Goal: Task Accomplishment & Management: Complete application form

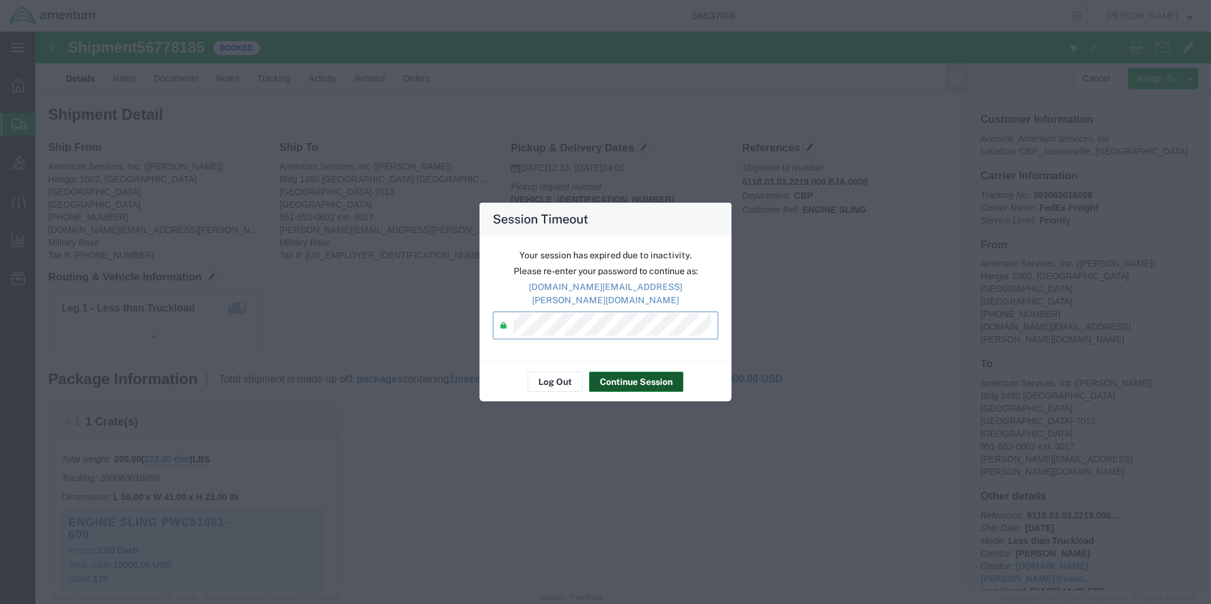
click at [619, 379] on button "Continue Session" at bounding box center [636, 382] width 94 height 20
click at [744, 529] on div "Session Timeout Your session has expired due to inactivity. Please re-enter you…" at bounding box center [605, 302] width 1211 height 604
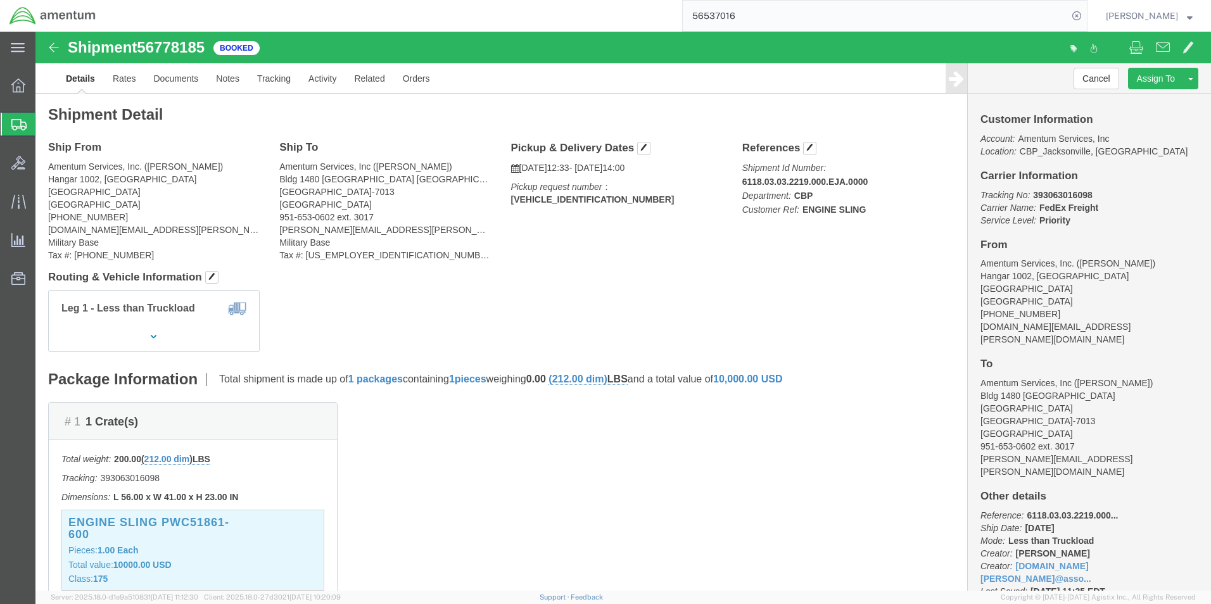
click at [0, 0] on span "Create Shipment" at bounding box center [0, 0] width 0 height 0
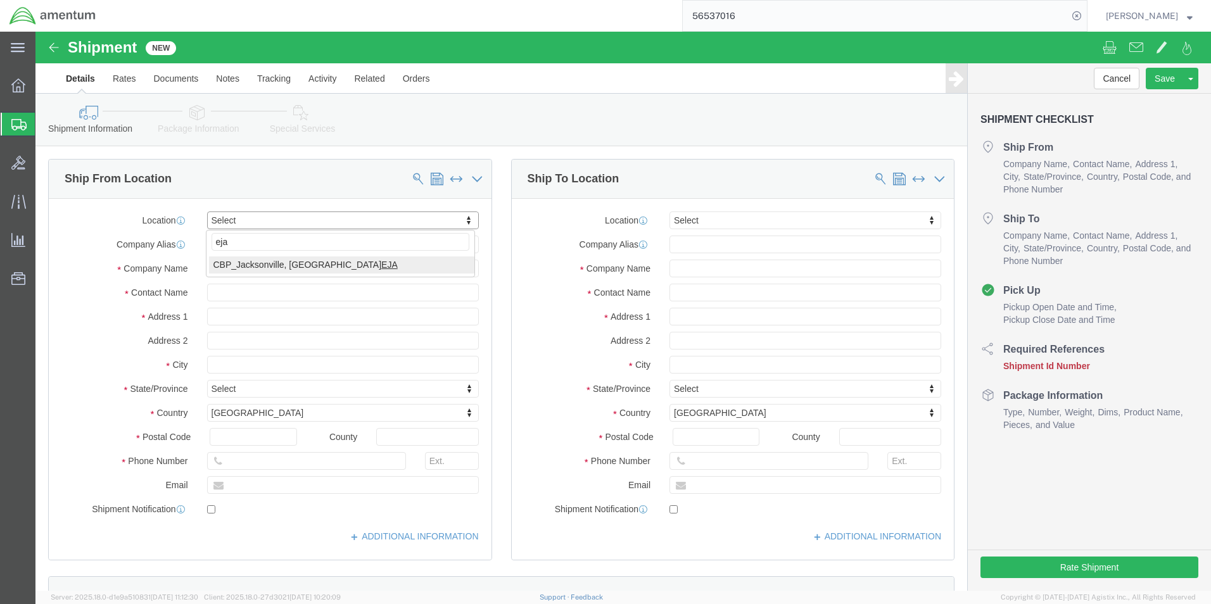
type input "eja"
select select "49930"
select select "FL"
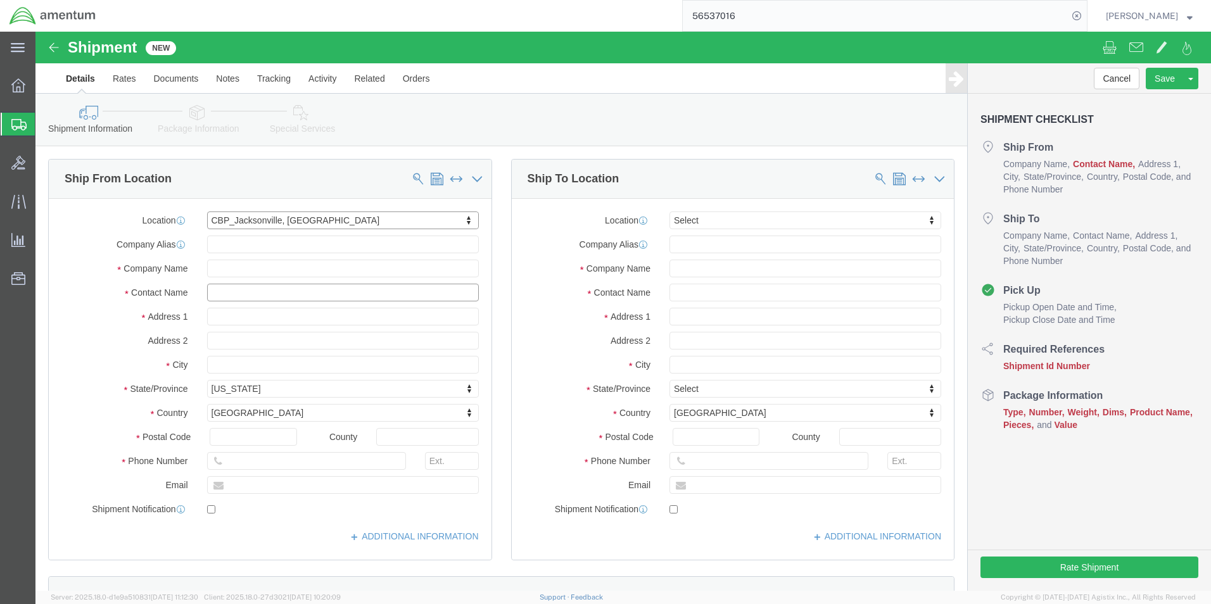
click input "text"
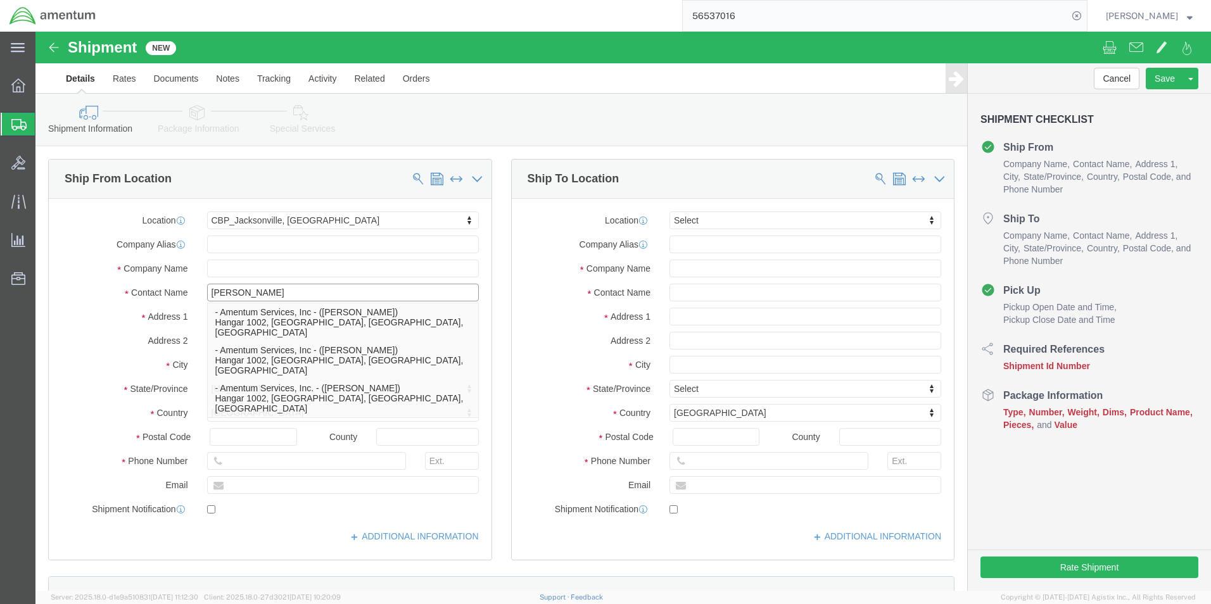
type input "[PERSON_NAME]"
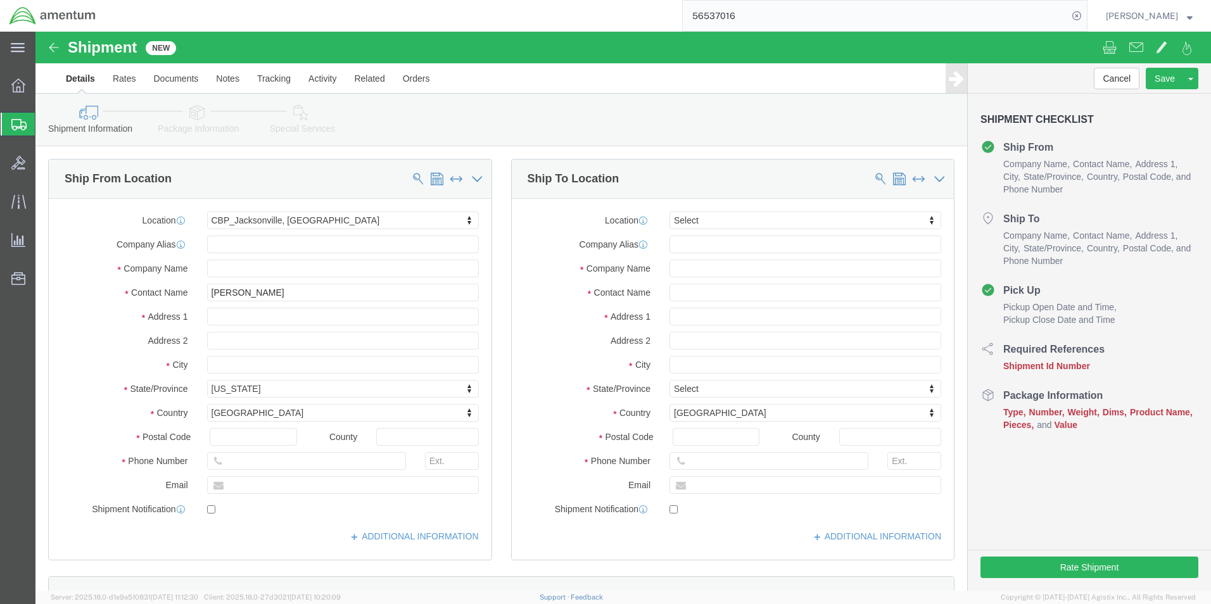
click label "Address 1"
click input "text"
type input "[PHONE_NUMBER]"
click input "text"
type input "[DOMAIN_NAME][EMAIL_ADDRESS][PERSON_NAME][DOMAIN_NAME]"
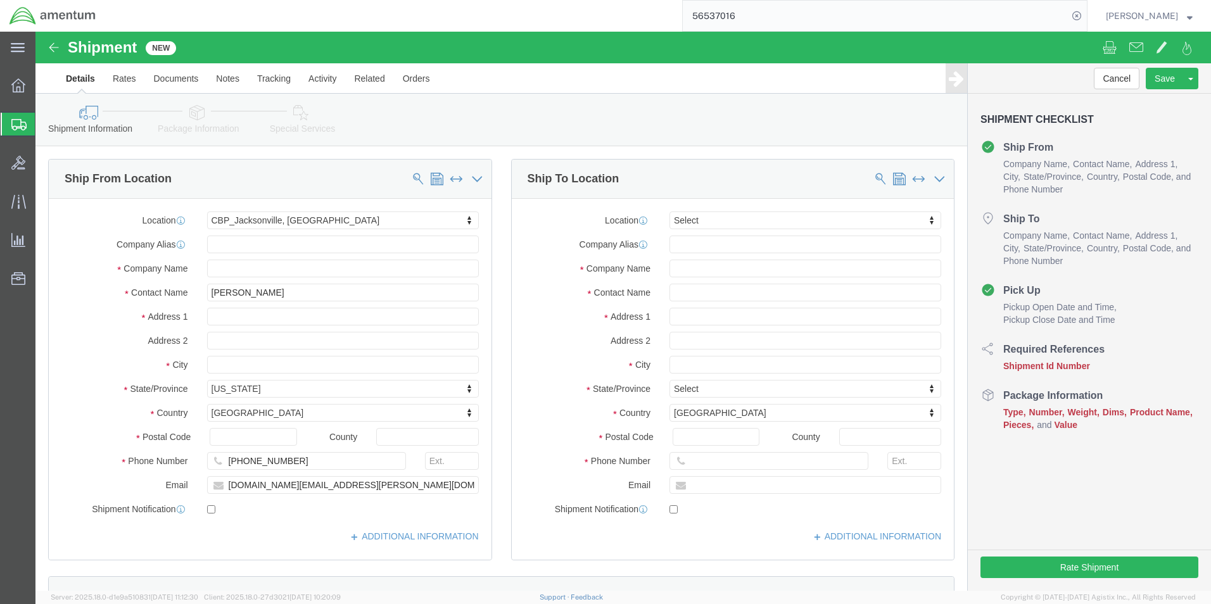
click div "Location Select Select My Profile Location [PHONE_NUMBER] [PHONE_NUMBER] [PHONE…"
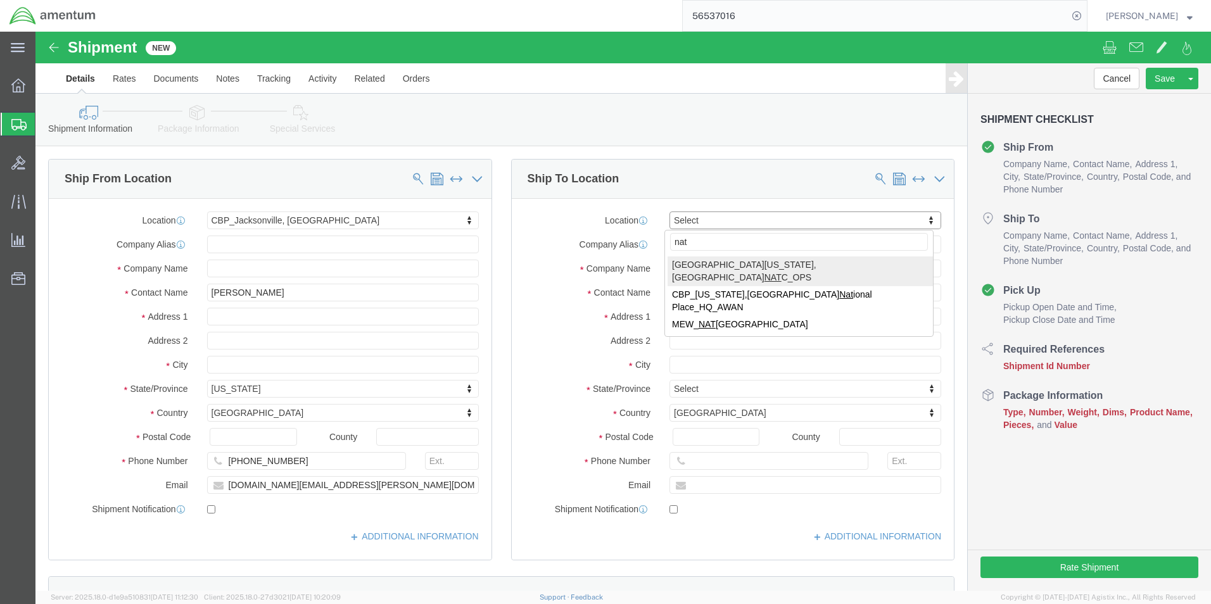
type input "nat"
select select "49916"
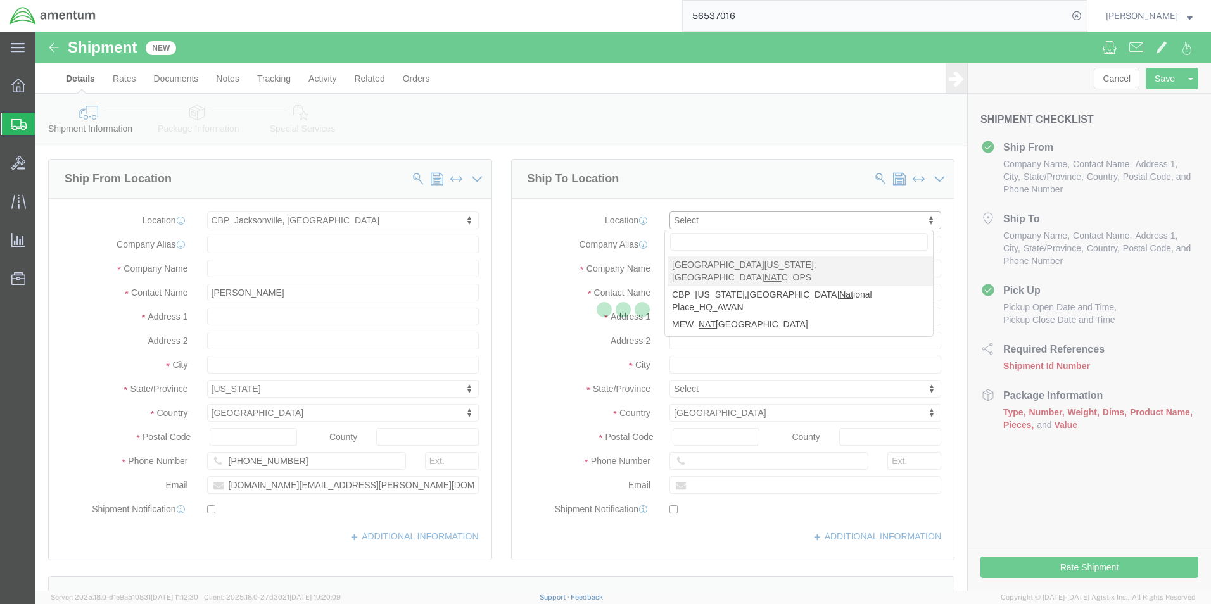
select select "OK"
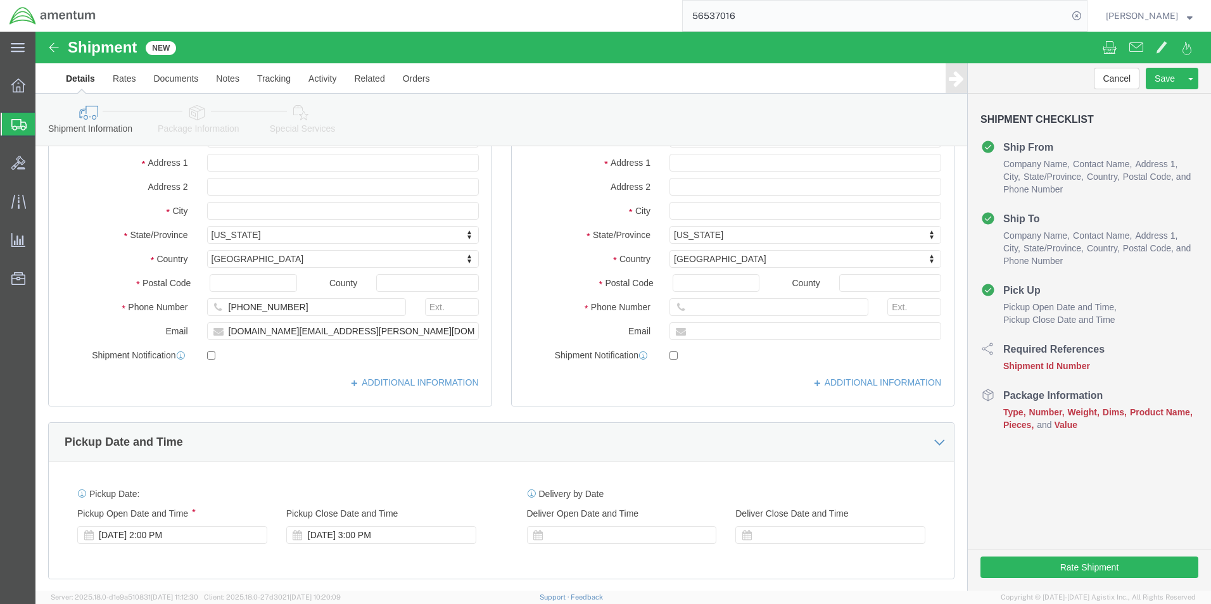
scroll to position [317, 0]
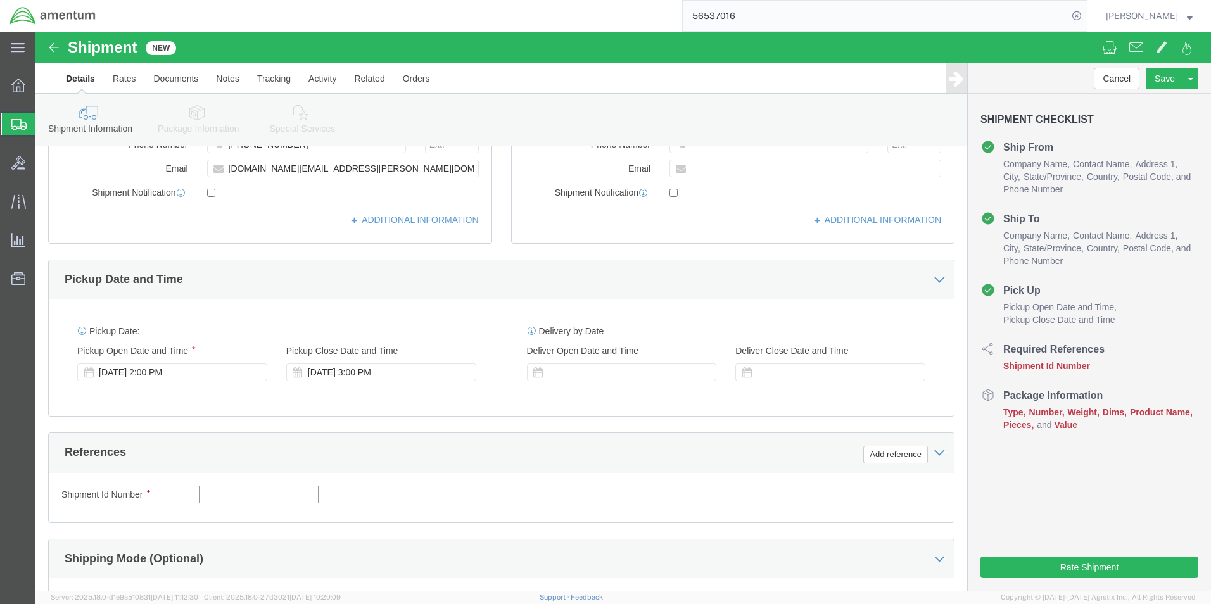
click input "text"
type input "6118.03.03.2219.000.EJA.0000"
click button "Add reference"
click select "Select Account Type Activity ID Airline Appointment Number ASN Batch Request # …"
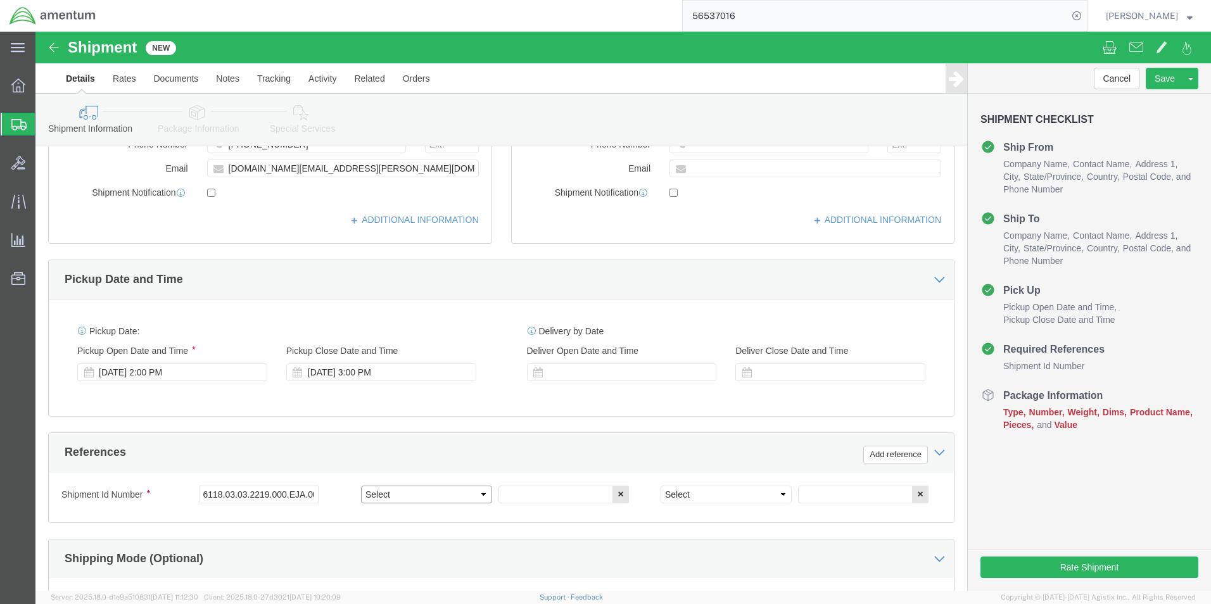
select select "DEPT"
click select "Select Account Type Activity ID Airline Appointment Number ASN Batch Request # …"
click input "text"
type input "CBP"
click select "Select Account Type Activity ID Airline Appointment Number ASN Batch Request # …"
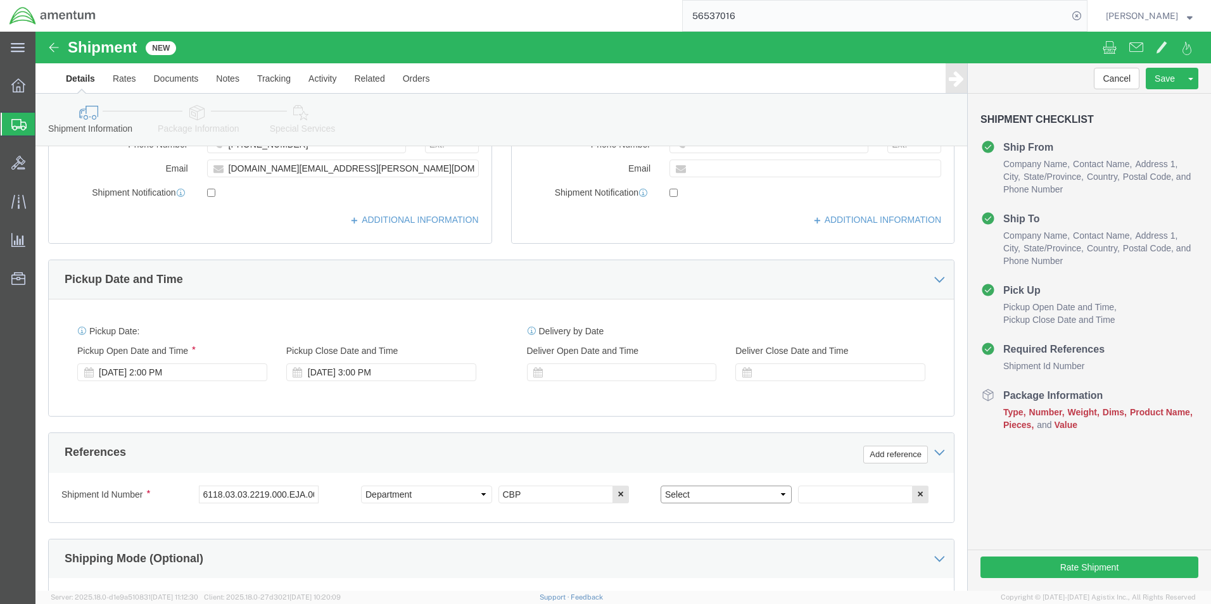
select select "CUSTREF"
click select "Select Account Type Activity ID Airline Appointment Number ASN Batch Request # …"
click input "text"
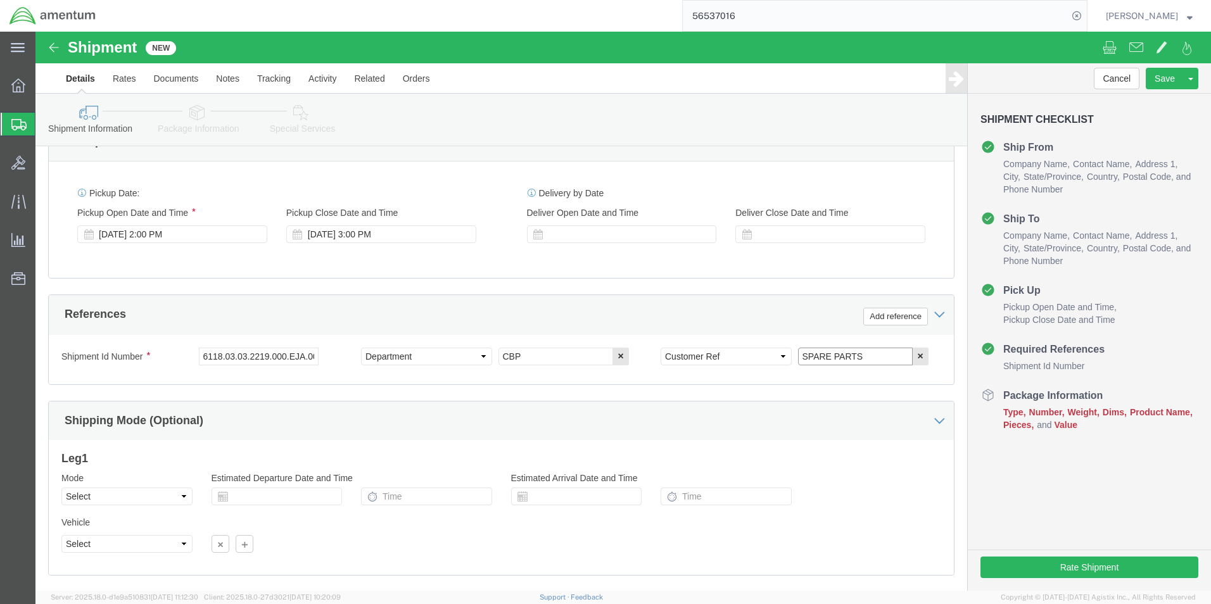
scroll to position [528, 0]
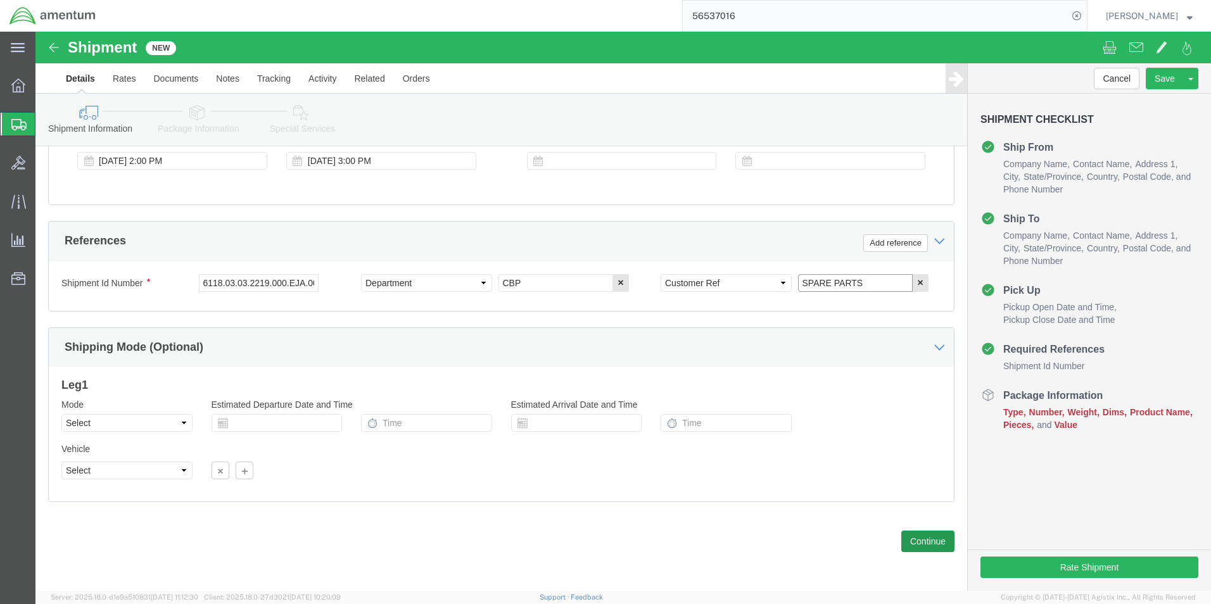
type input "SPARE PARTS"
click button "Continue"
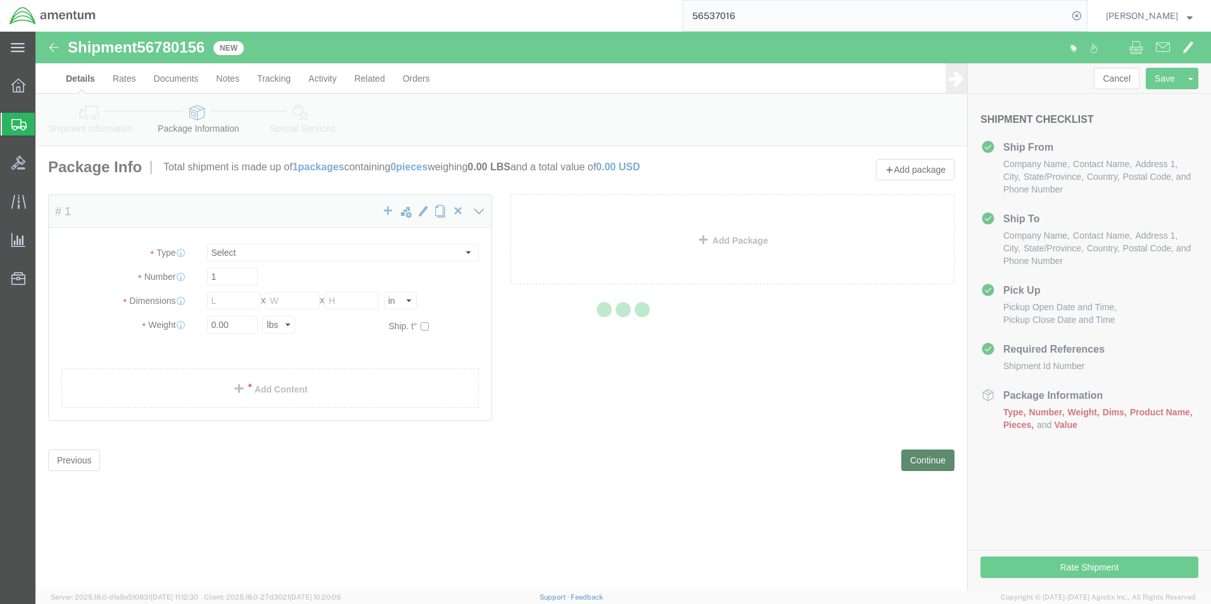
select select "CBOX"
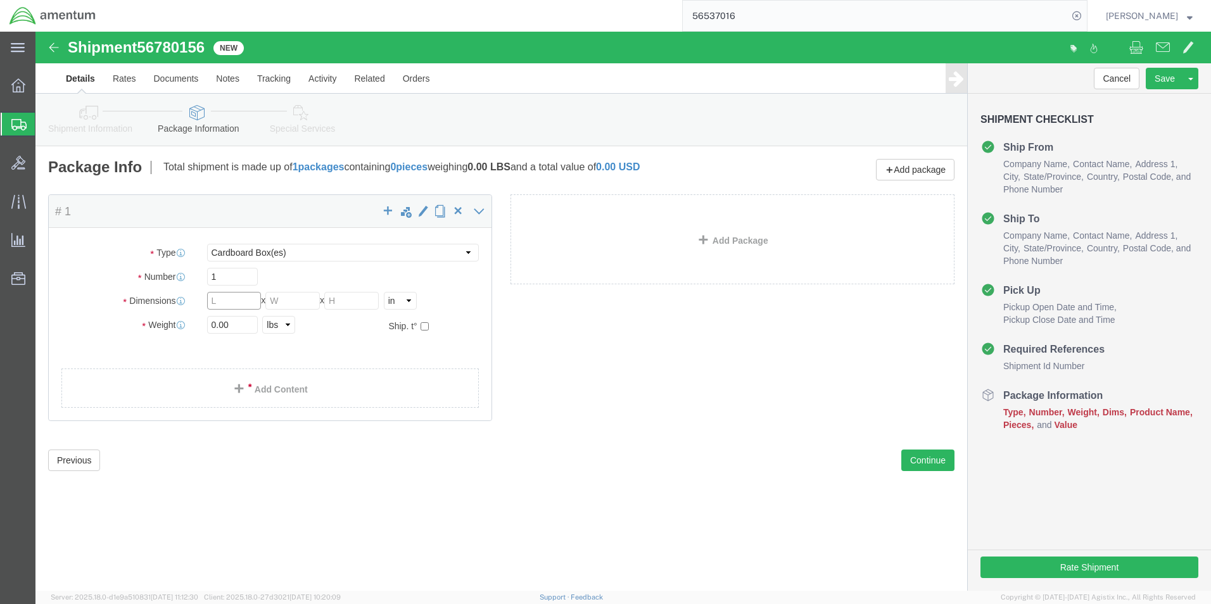
click input "text"
type input "15"
type input "9"
click input "0.00"
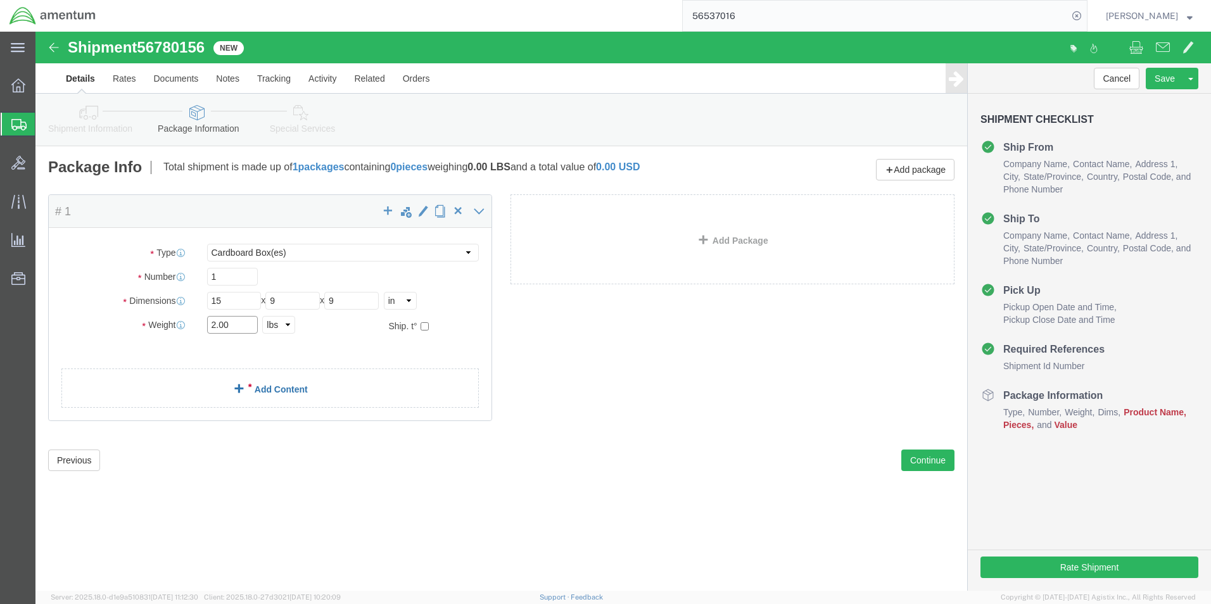
type input "2.00"
click link "Add Content"
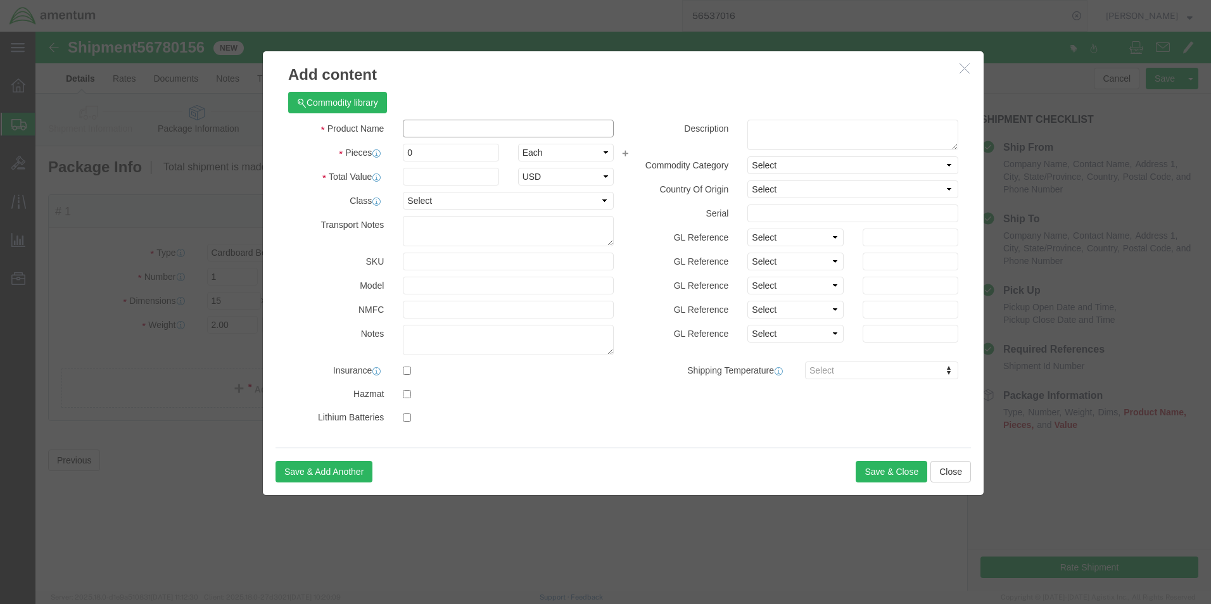
click input "text"
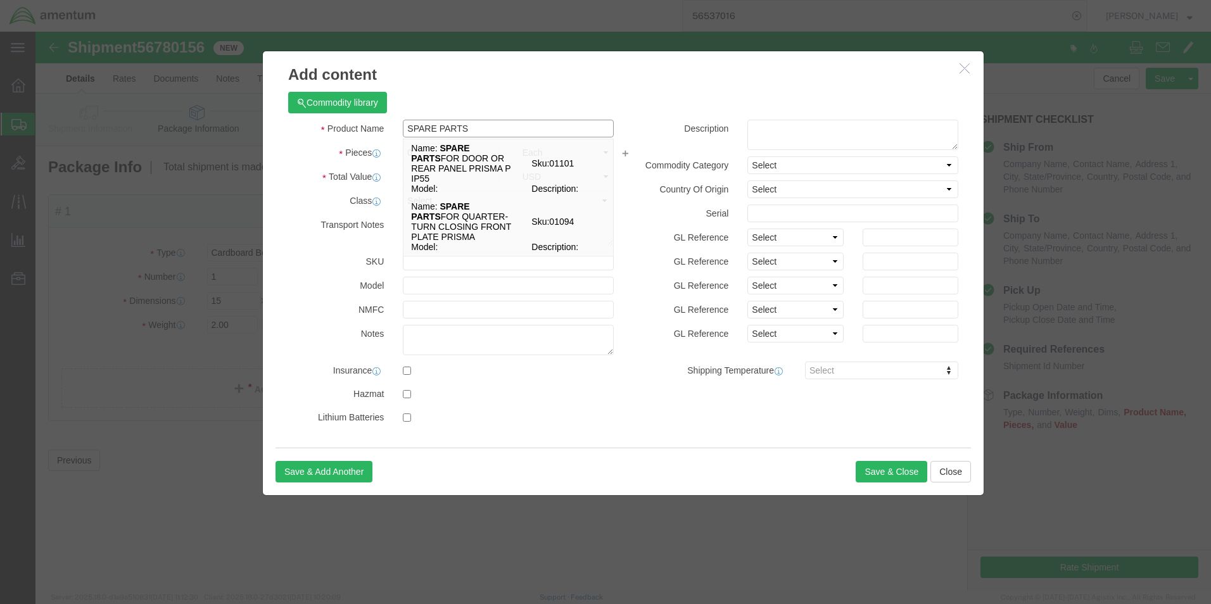
type input "SPARE PARTS"
click div "Commodity library Product Name SPARE PARTS SPARE PARTS Name: SPARE PARTS FOR DO…"
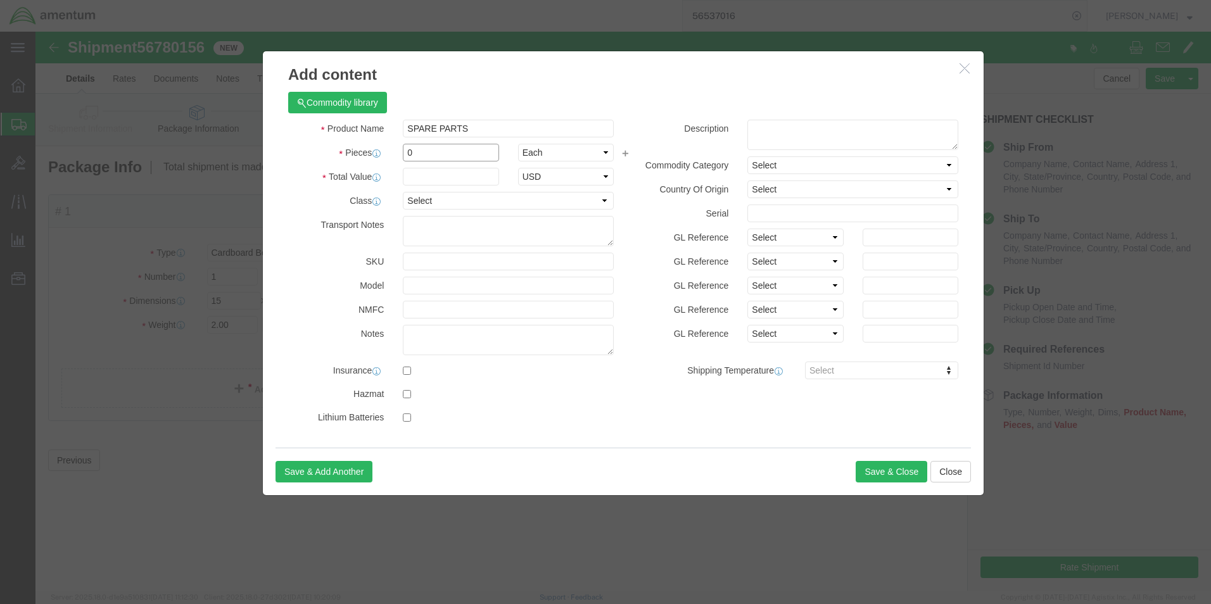
click input "0"
type input "1"
click input "text"
type input "50.00"
click button "Save & Close"
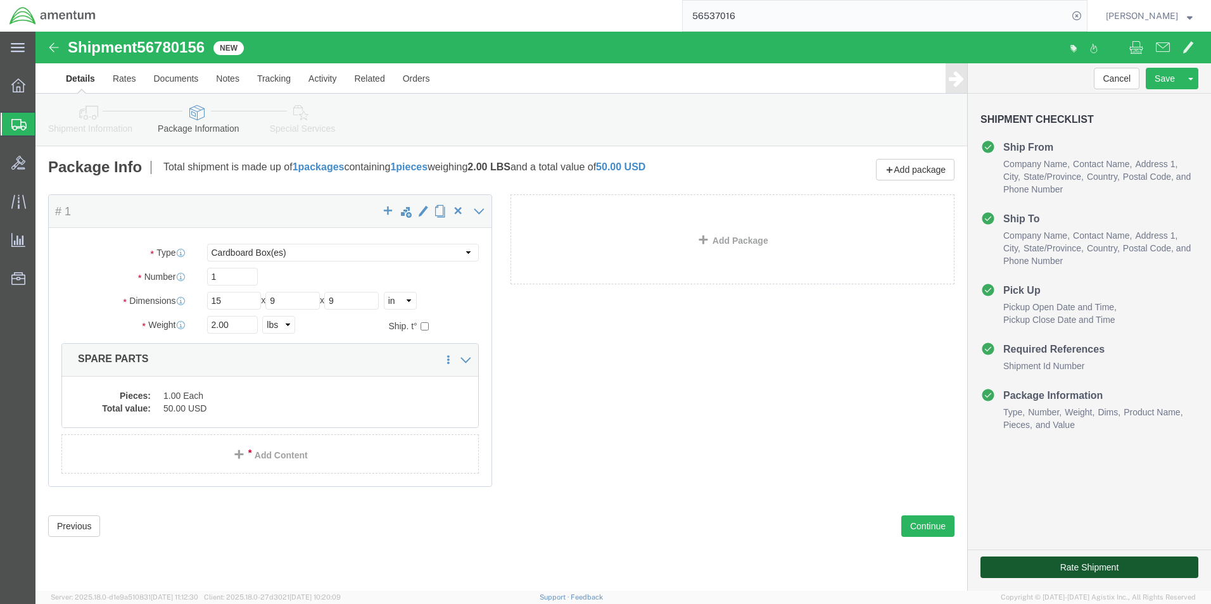
click button "Rate Shipment"
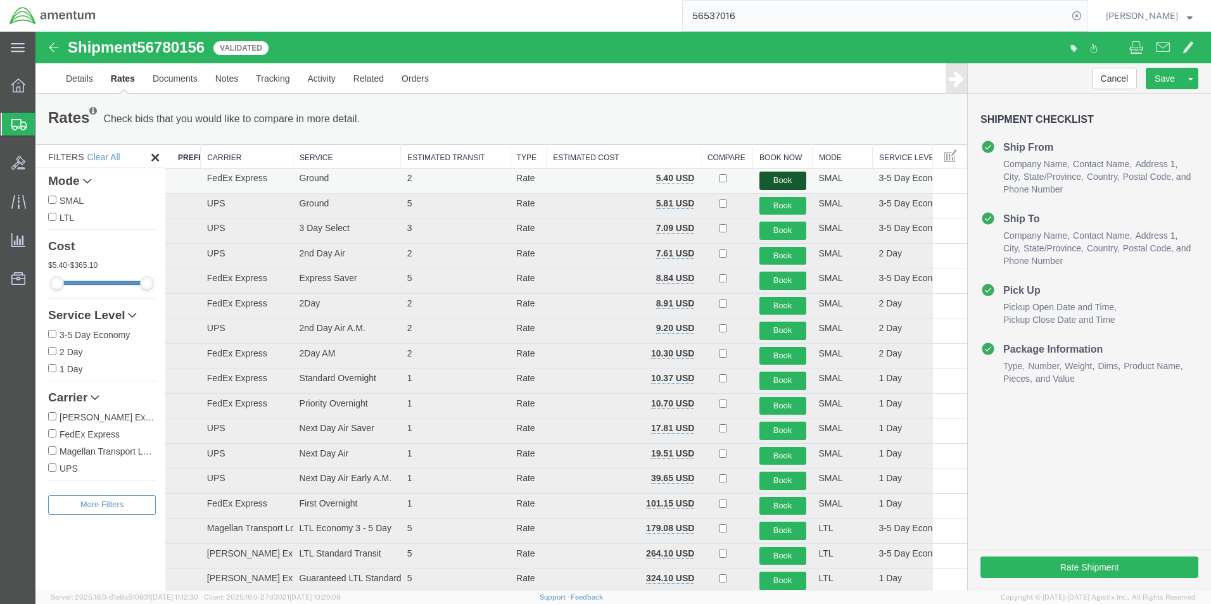
click at [774, 184] on button "Book" at bounding box center [782, 181] width 47 height 18
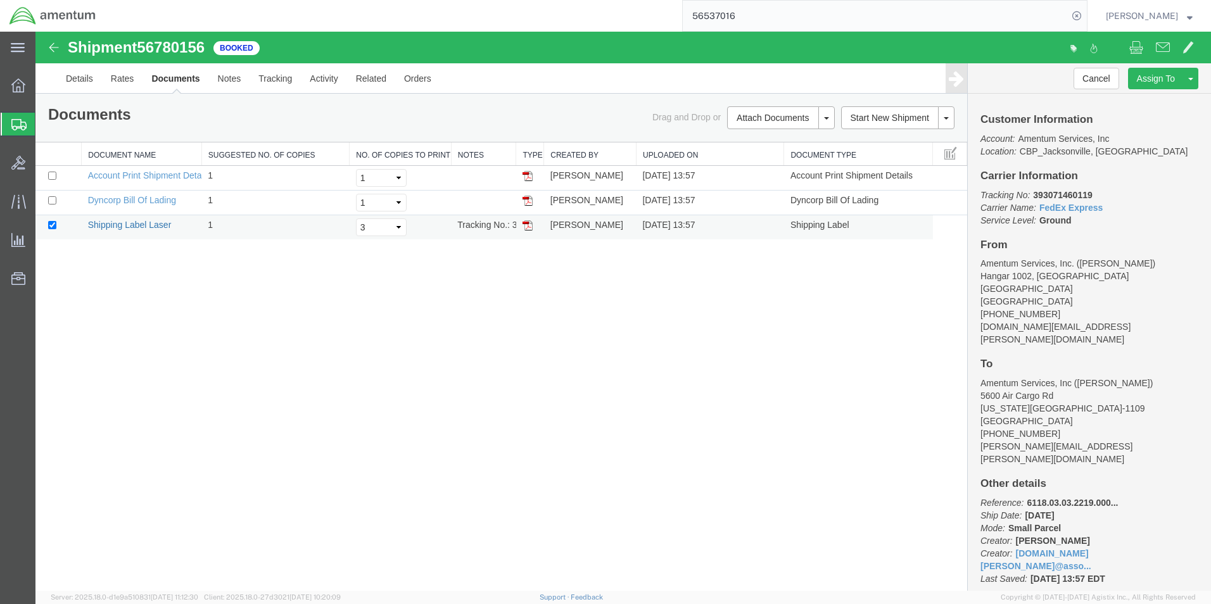
drag, startPoint x: 151, startPoint y: 224, endPoint x: 159, endPoint y: 220, distance: 9.1
click at [151, 224] on link "Shipping Label Laser" at bounding box center [130, 225] width 84 height 10
click at [0, 0] on span "Create Shipment" at bounding box center [0, 0] width 0 height 0
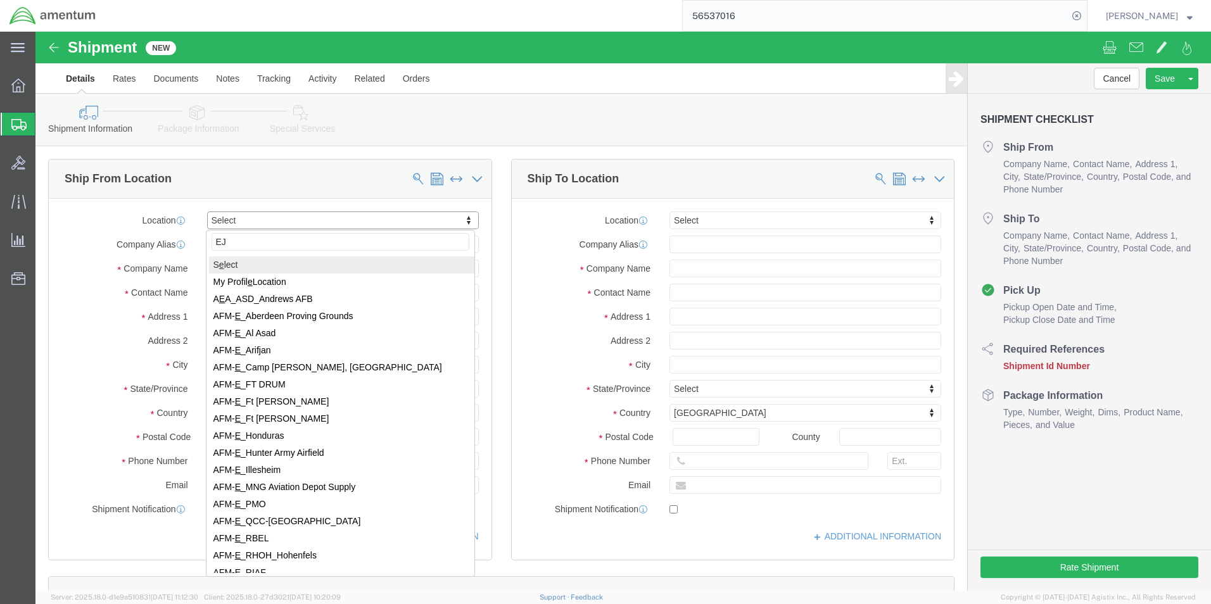
type input "EJA"
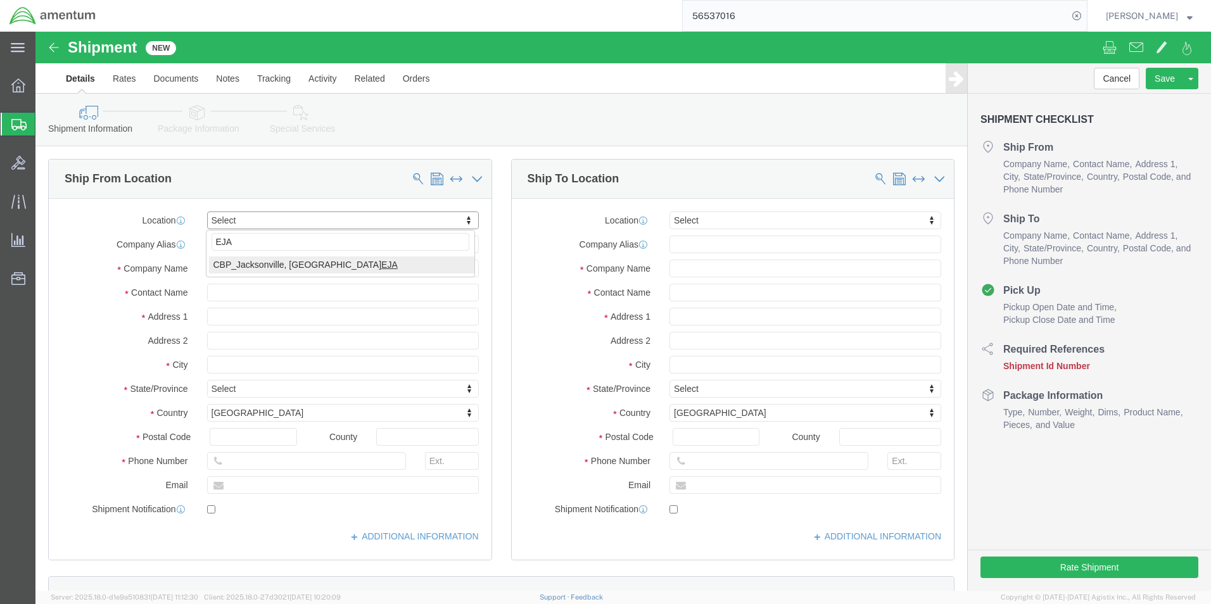
select select "49930"
select select "FL"
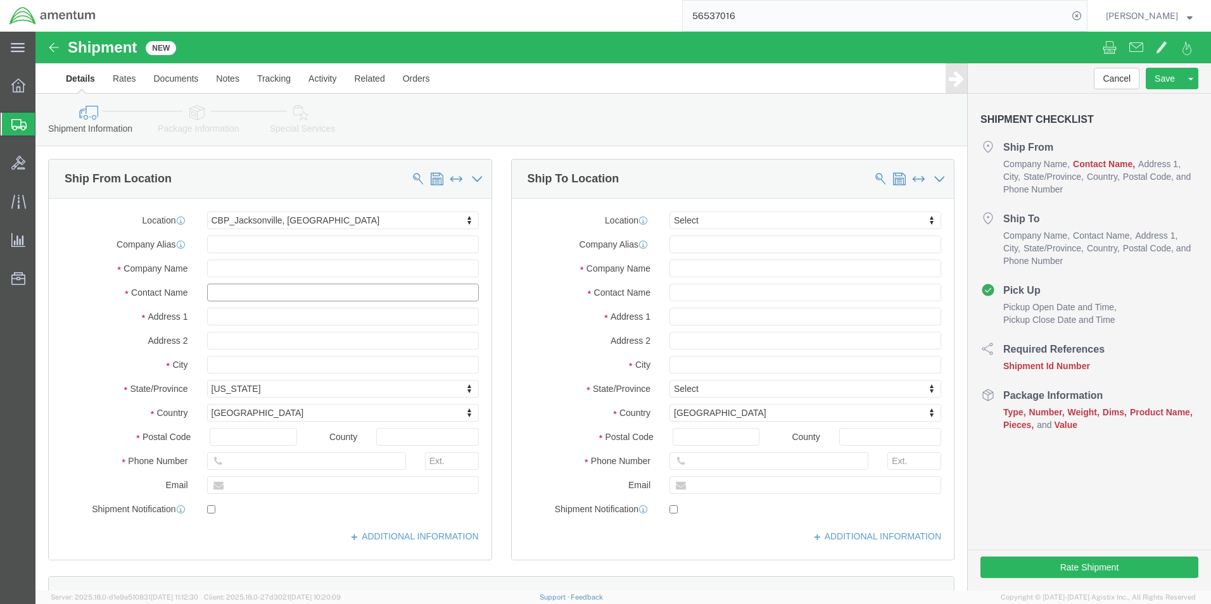
click input "text"
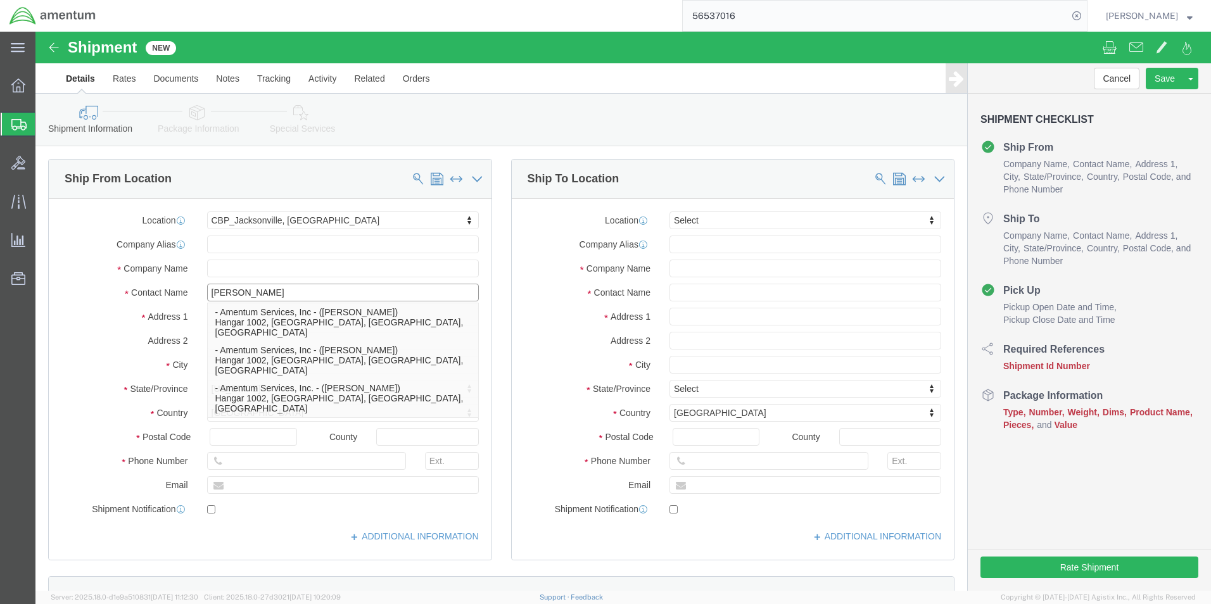
type input "[PERSON_NAME]"
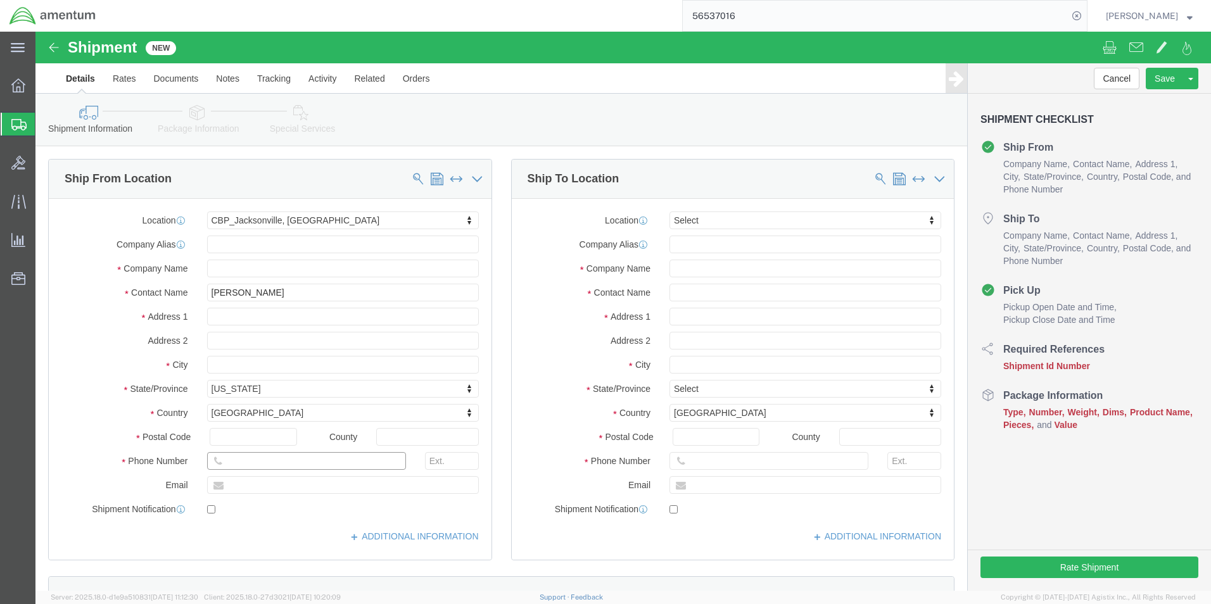
click input "text"
type input "[PHONE_NUMBER]"
click input "text"
type input "[DOMAIN_NAME][EMAIL_ADDRESS][PERSON_NAME][DOMAIN_NAME]"
click input "text"
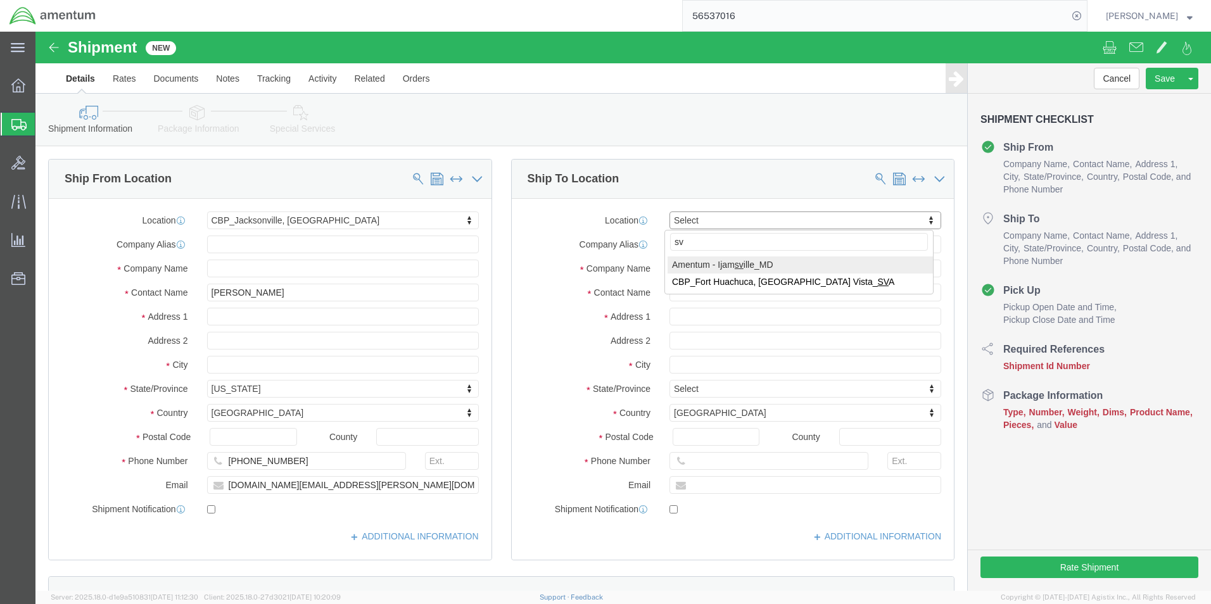
type input "sva"
select select "49948"
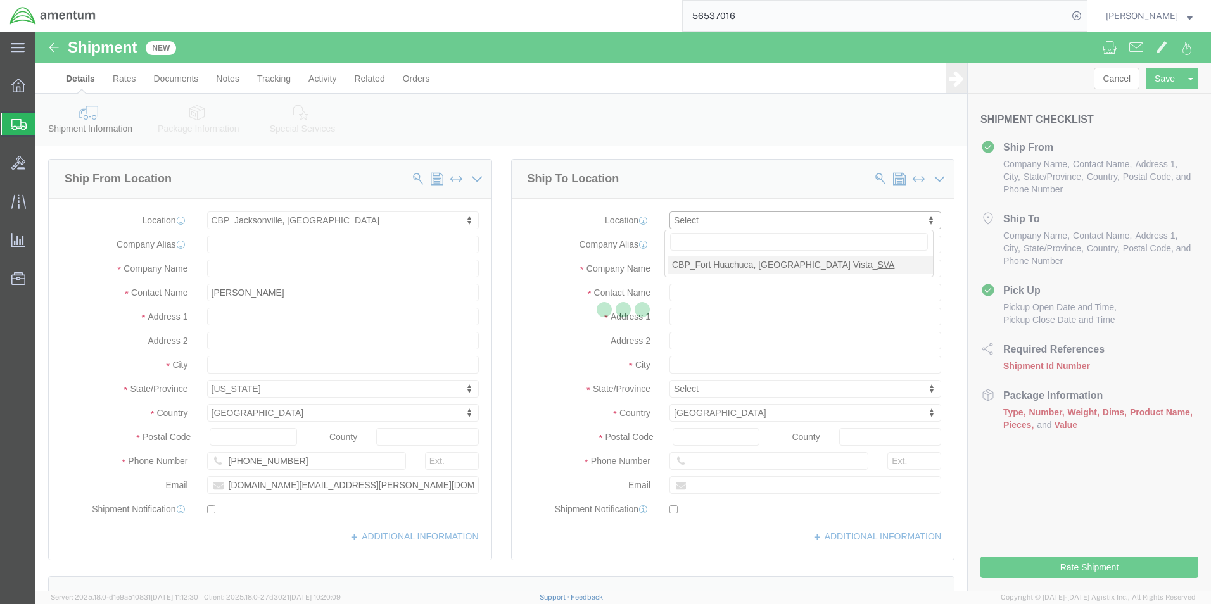
select select "AZ"
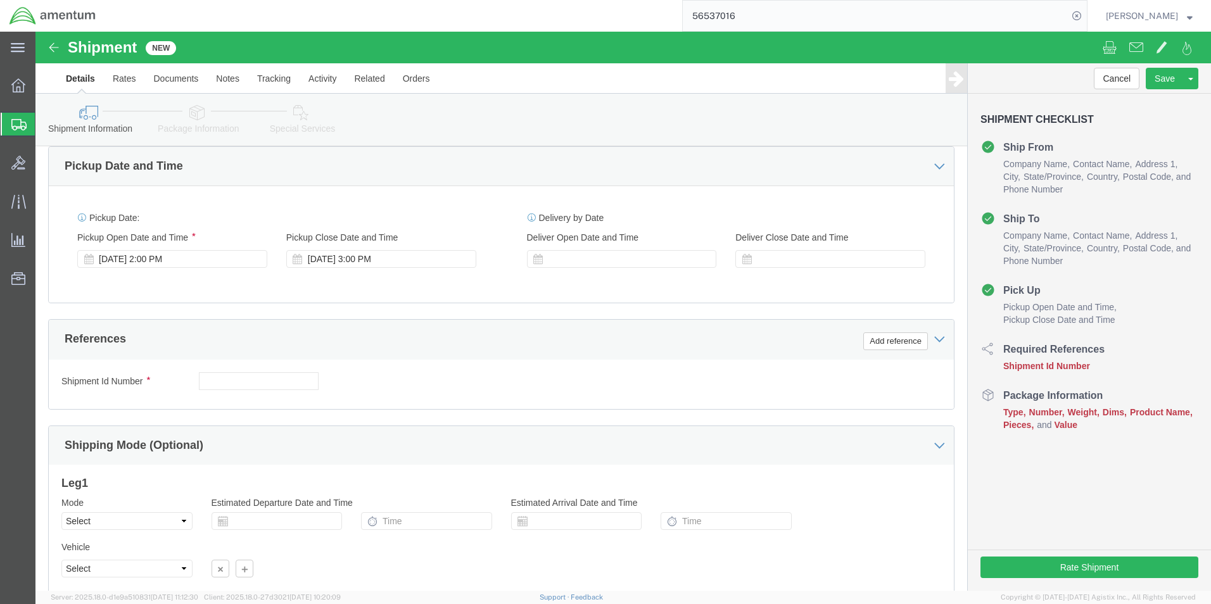
scroll to position [443, 0]
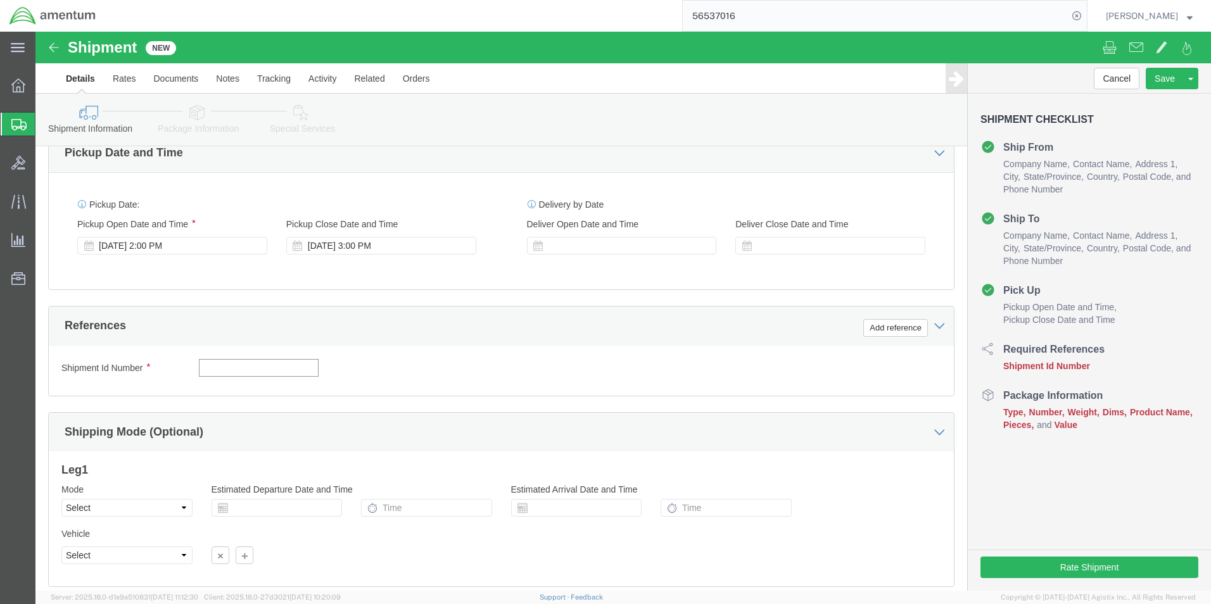
click input "text"
type input "6118.03.03.2219.000.EJA.0000"
click button "Add reference"
click select "Select Account Type Activity ID Airline Appointment Number ASN Batch Request # …"
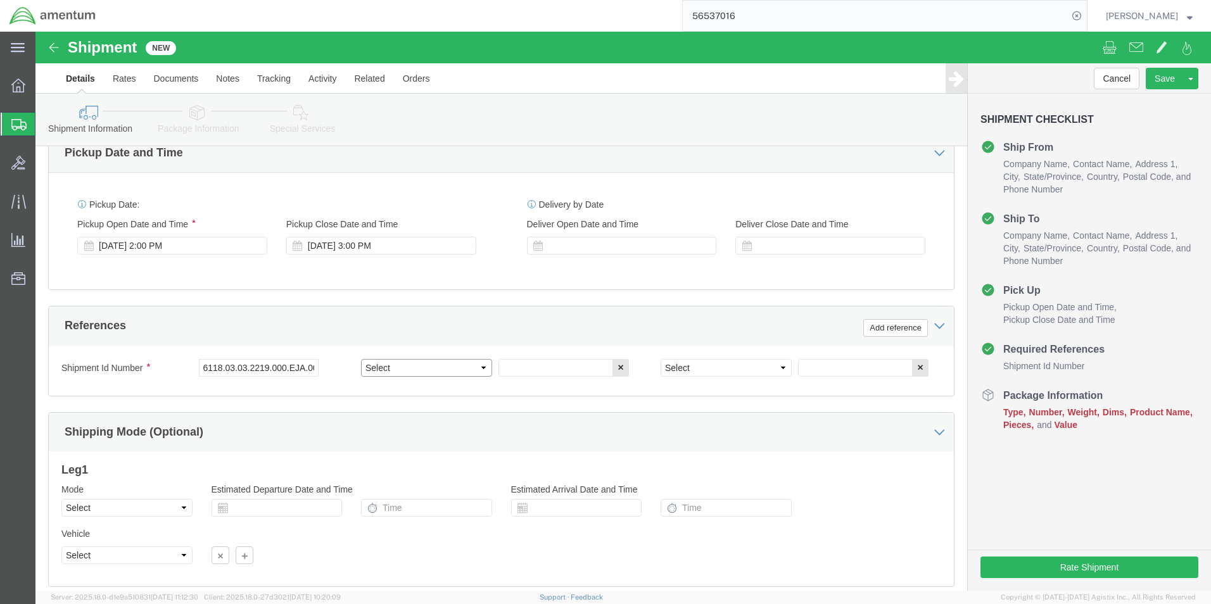
select select "DEPT"
click select "Select Account Type Activity ID Airline Appointment Number ASN Batch Request # …"
click input "text"
type input "c"
type input "CBP"
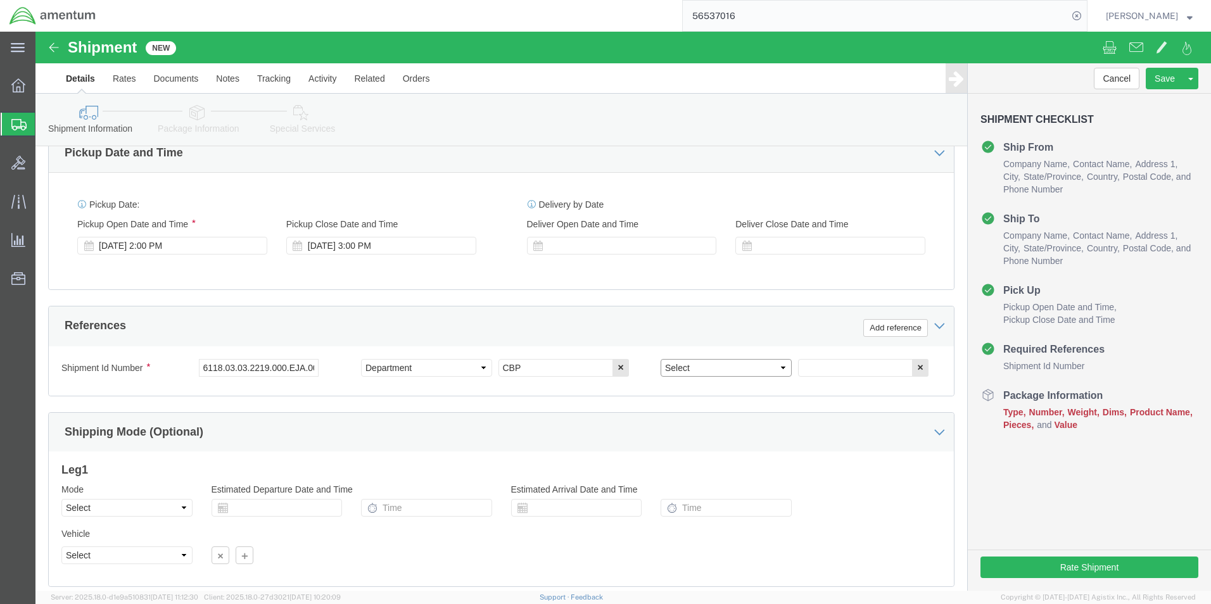
click select "Select Account Type Activity ID Airline Appointment Number ASN Batch Request # …"
select select "CUSTREF"
click select "Select Account Type Activity ID Airline Appointment Number ASN Batch Request # …"
click input "text"
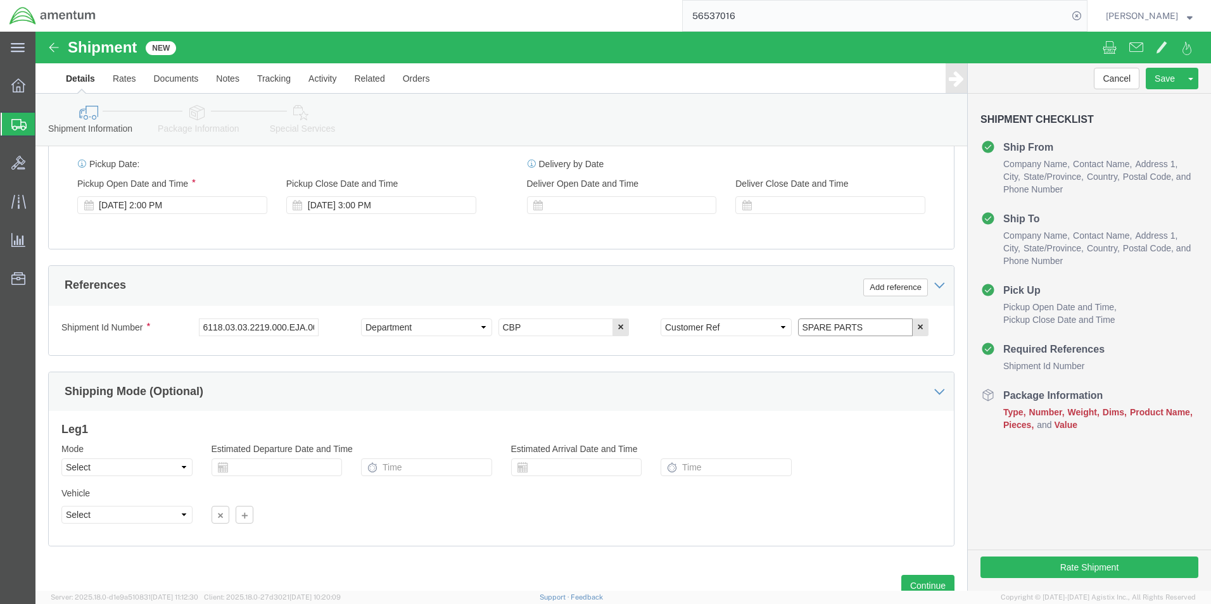
scroll to position [528, 0]
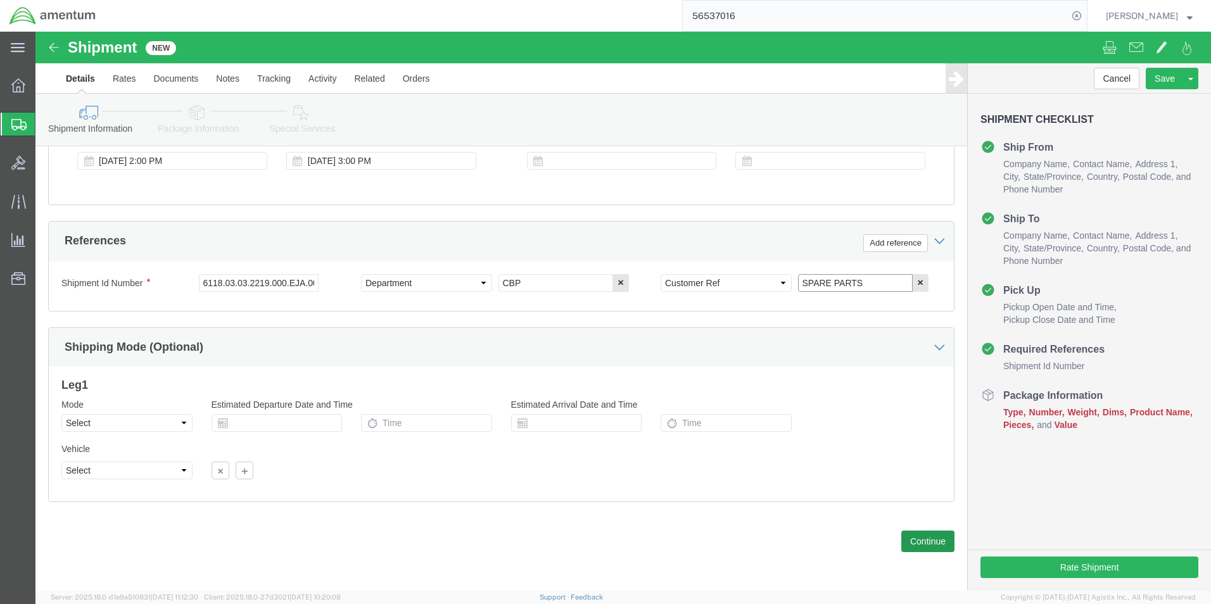
type input "SPARE PARTS"
click button "Continue"
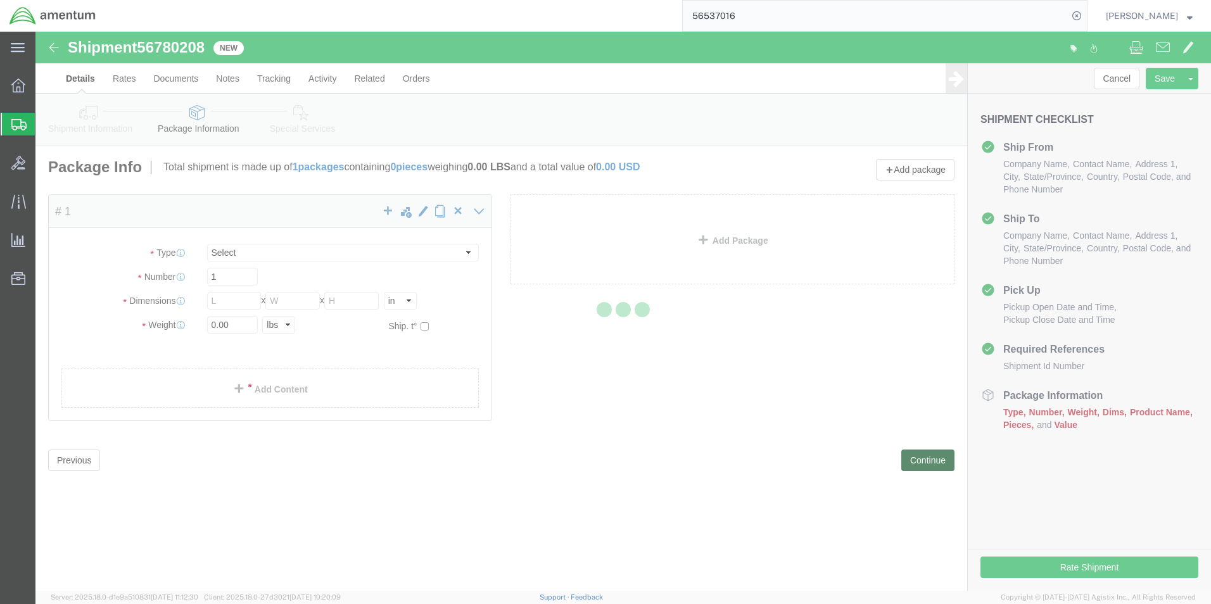
select select "CBOX"
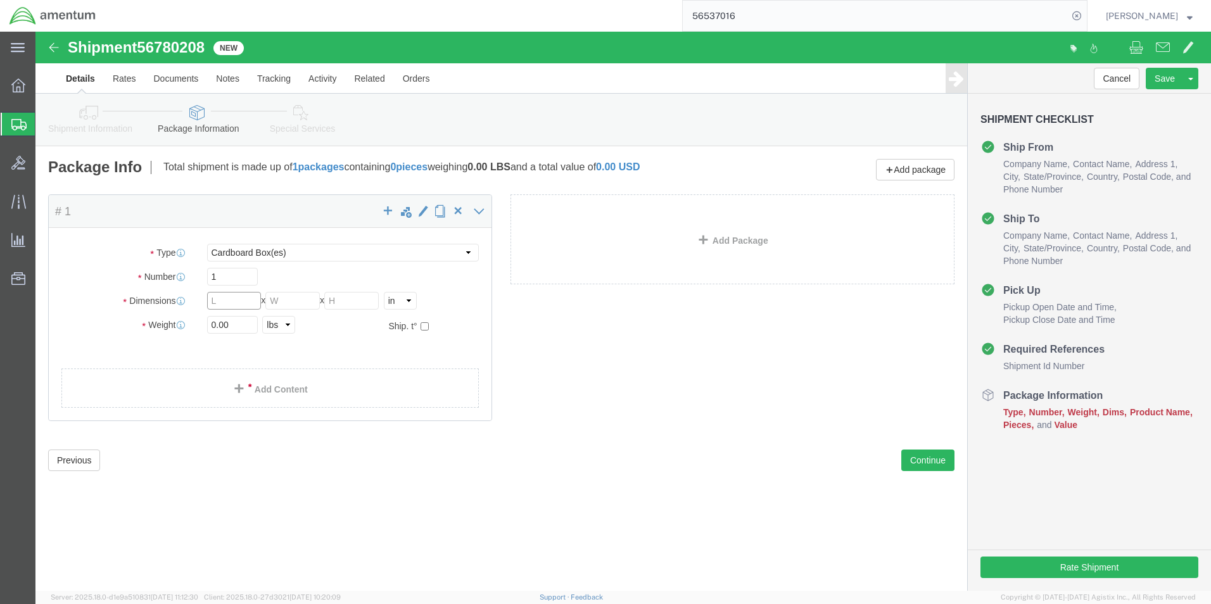
click input "text"
type input "8"
type input "6"
type input "5"
click input "0.00"
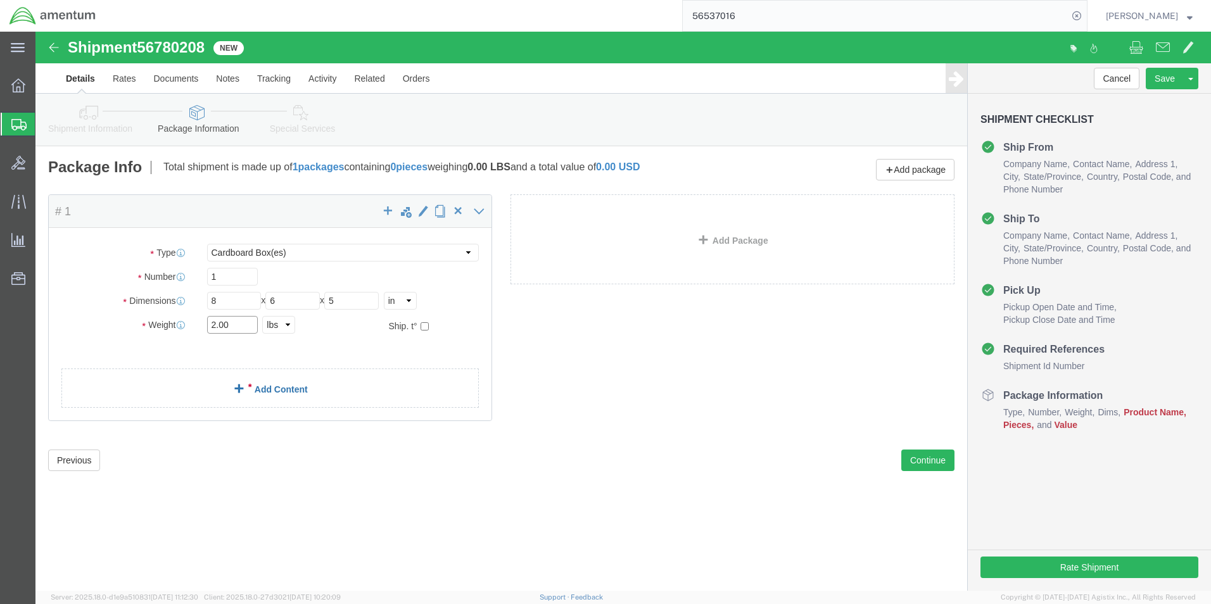
type input "2.00"
click link "Add Content"
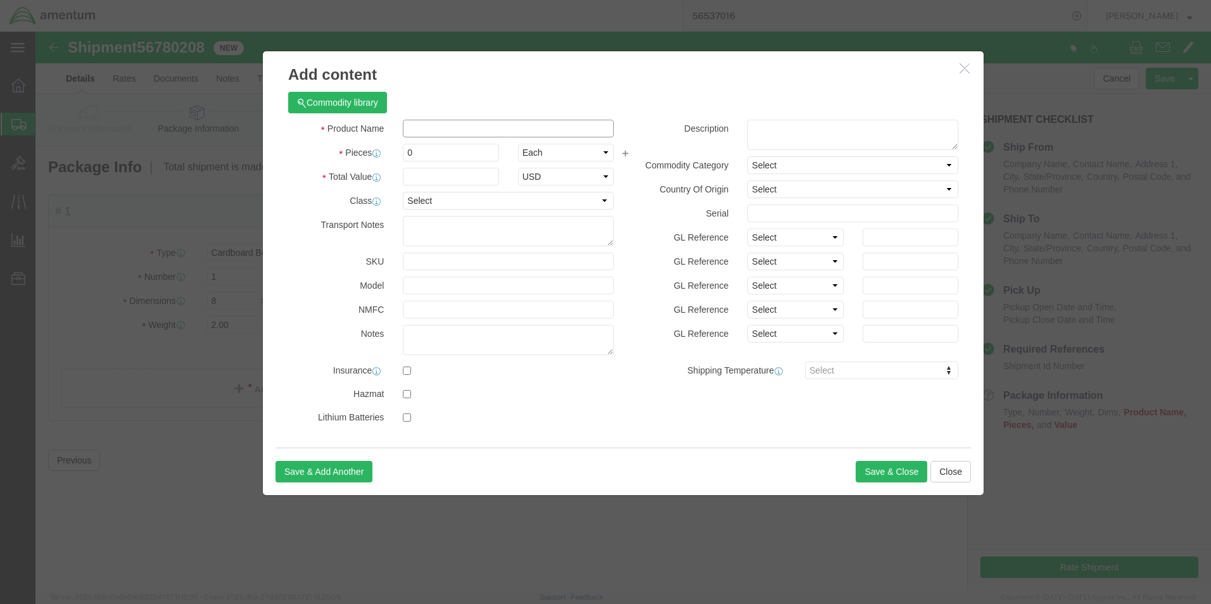
click input "text"
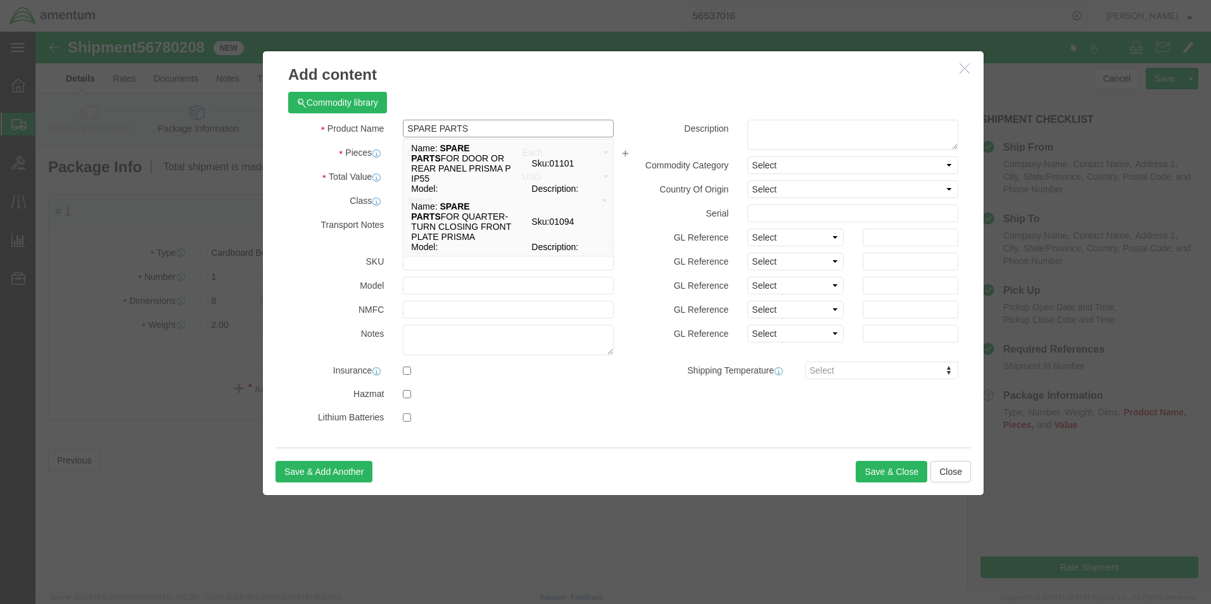
type input "SPARE PARTS"
click div "Commodity library"
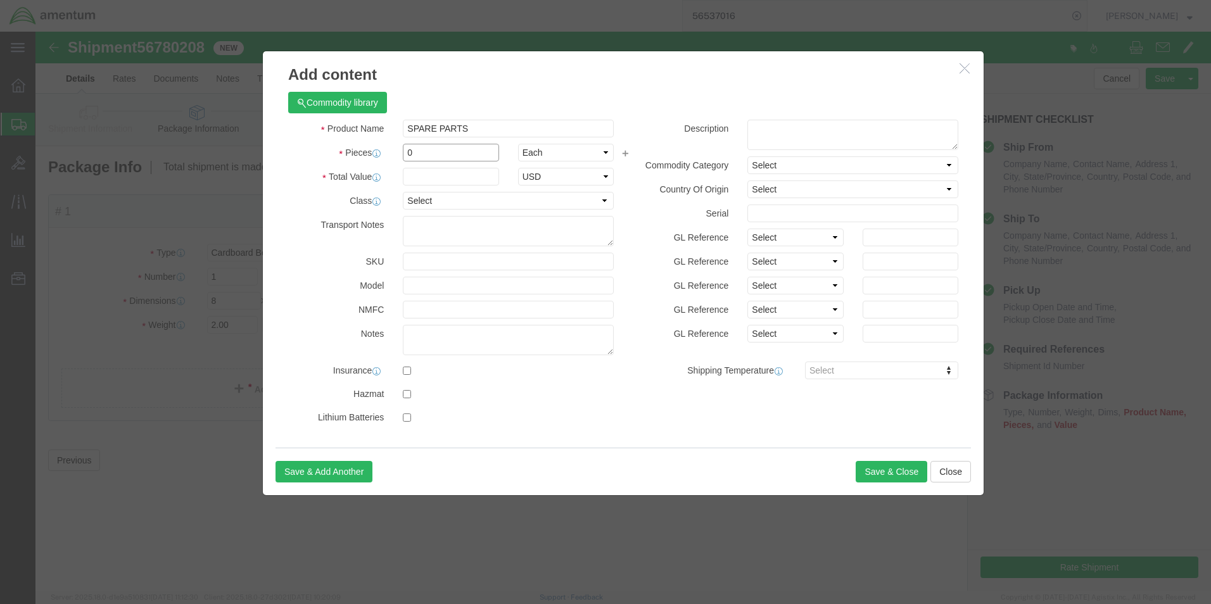
click input "0"
type input "1"
click input "text"
type input "50.00"
click button "Save & Close"
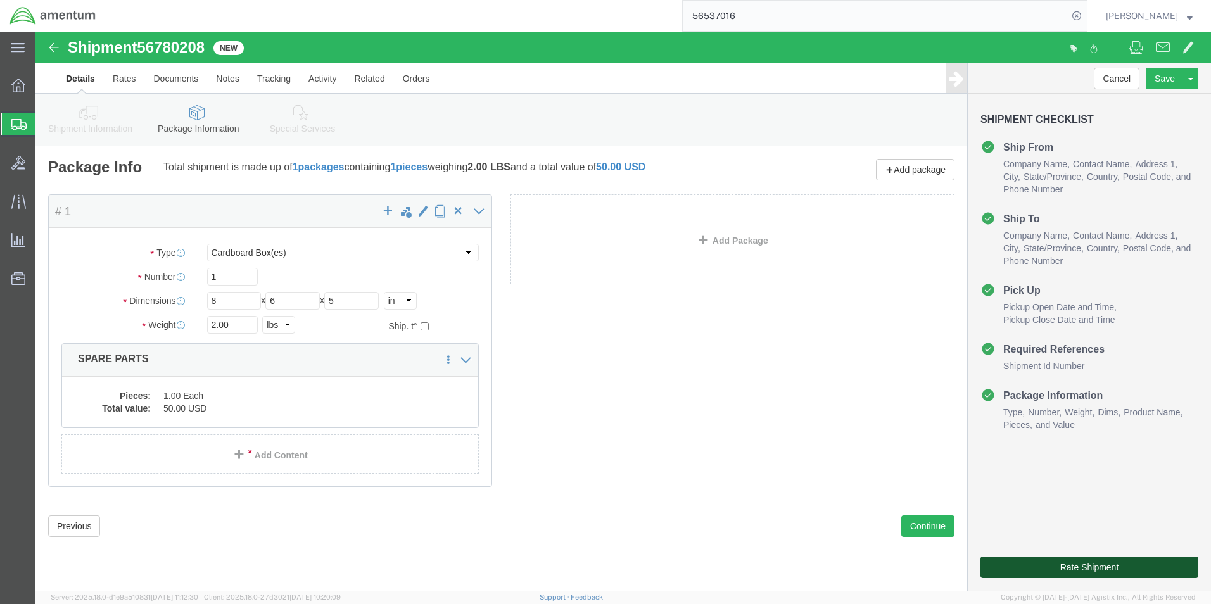
click button "Rate Shipment"
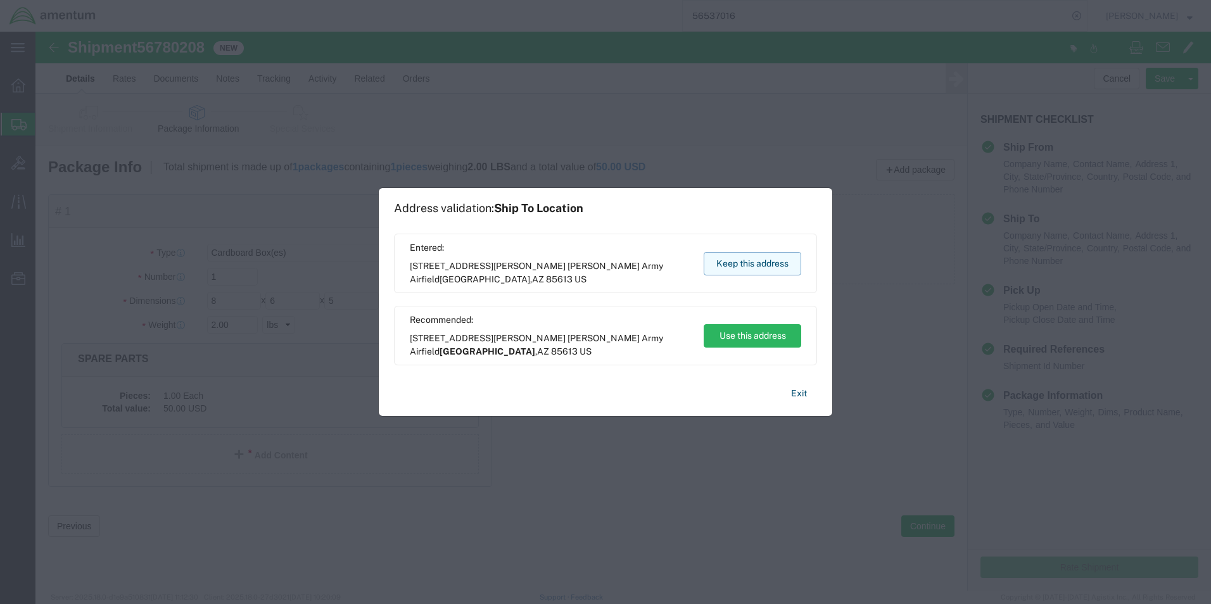
click at [721, 259] on button "Keep this address" at bounding box center [752, 263] width 98 height 23
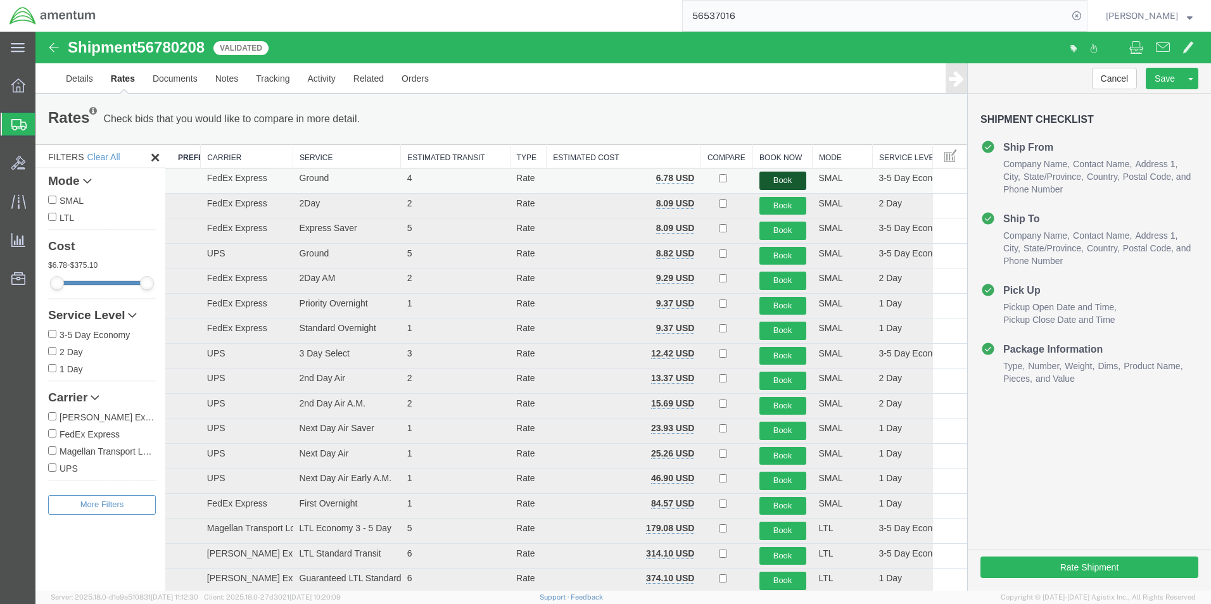
click at [762, 180] on button "Book" at bounding box center [782, 181] width 47 height 18
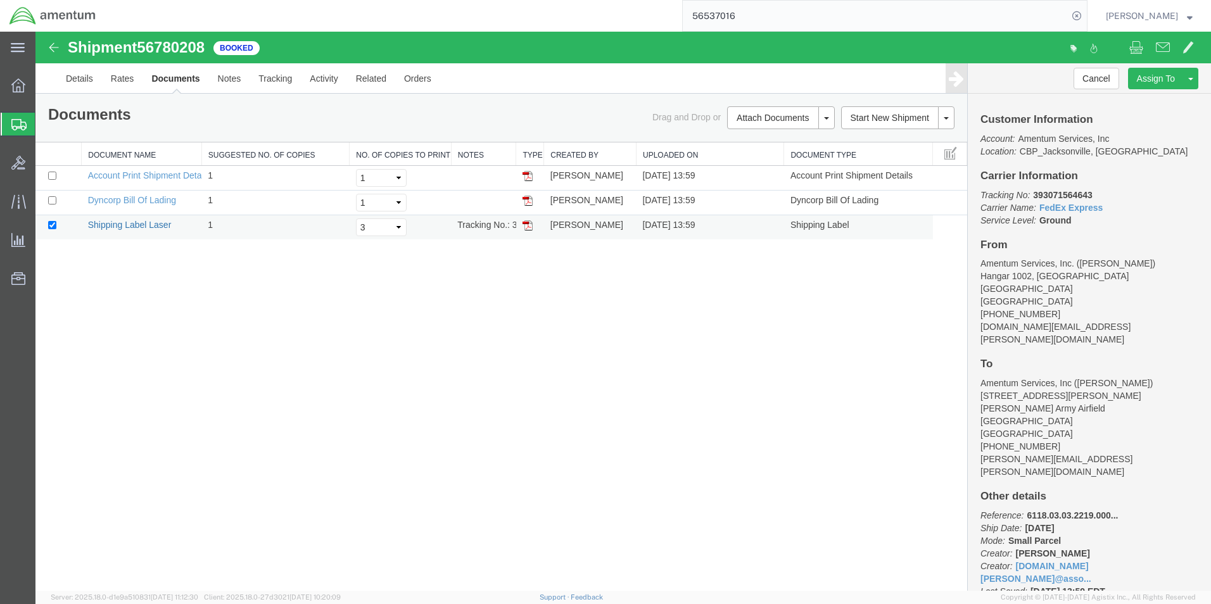
click at [123, 227] on link "Shipping Label Laser" at bounding box center [130, 225] width 84 height 10
